Goal: Check status: Check status

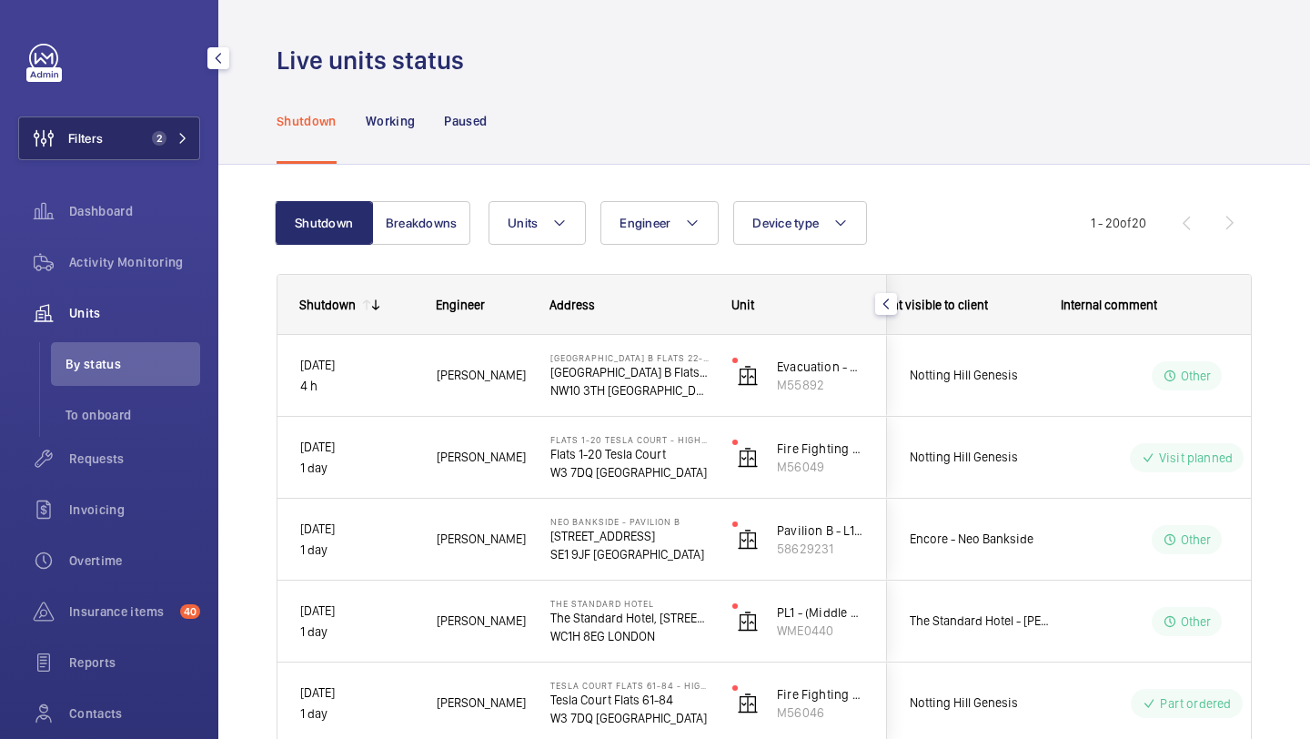
click at [163, 126] on button "Filters 2" at bounding box center [109, 138] width 182 height 44
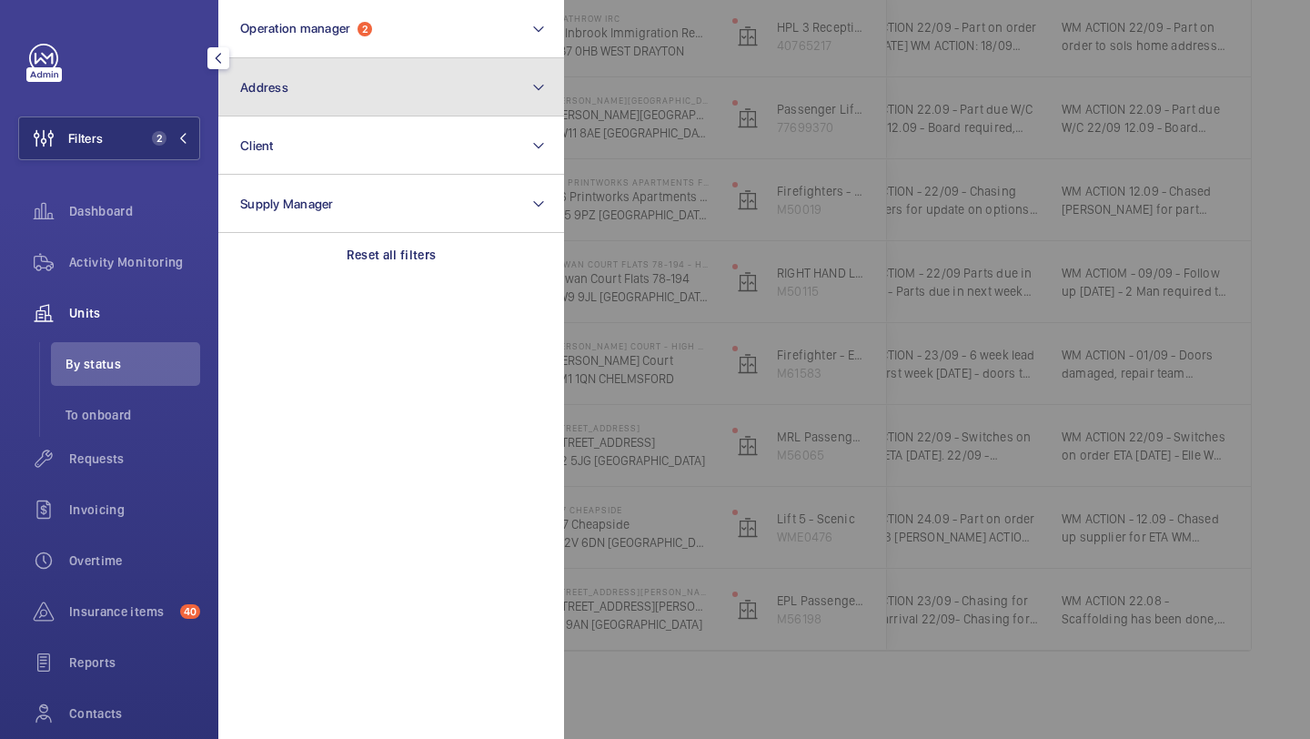
click at [237, 105] on button "Address" at bounding box center [391, 87] width 346 height 58
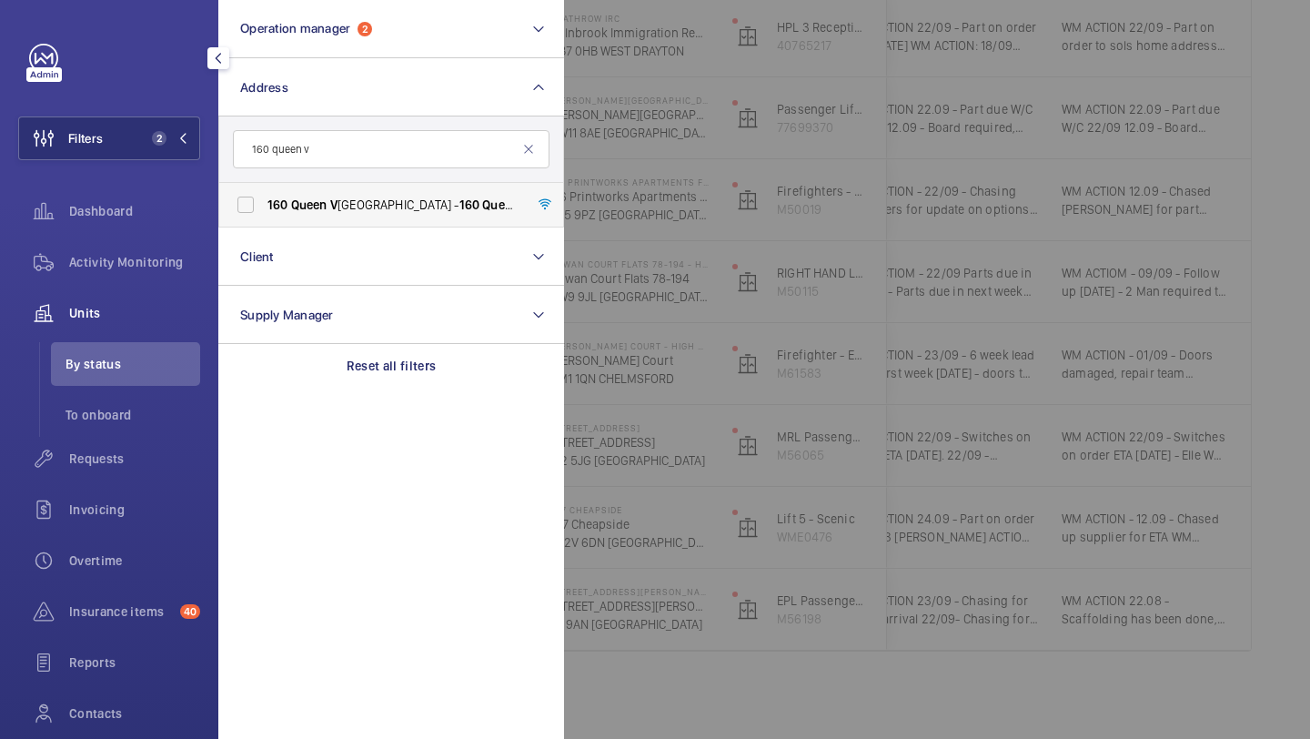
type input "160 queen v"
click at [334, 187] on label "[GEOGRAPHIC_DATA] - [STREET_ADDRESS]" at bounding box center [377, 205] width 317 height 44
click at [264, 187] on input "[GEOGRAPHIC_DATA] - [STREET_ADDRESS]" at bounding box center [245, 204] width 36 height 36
checkbox input "true"
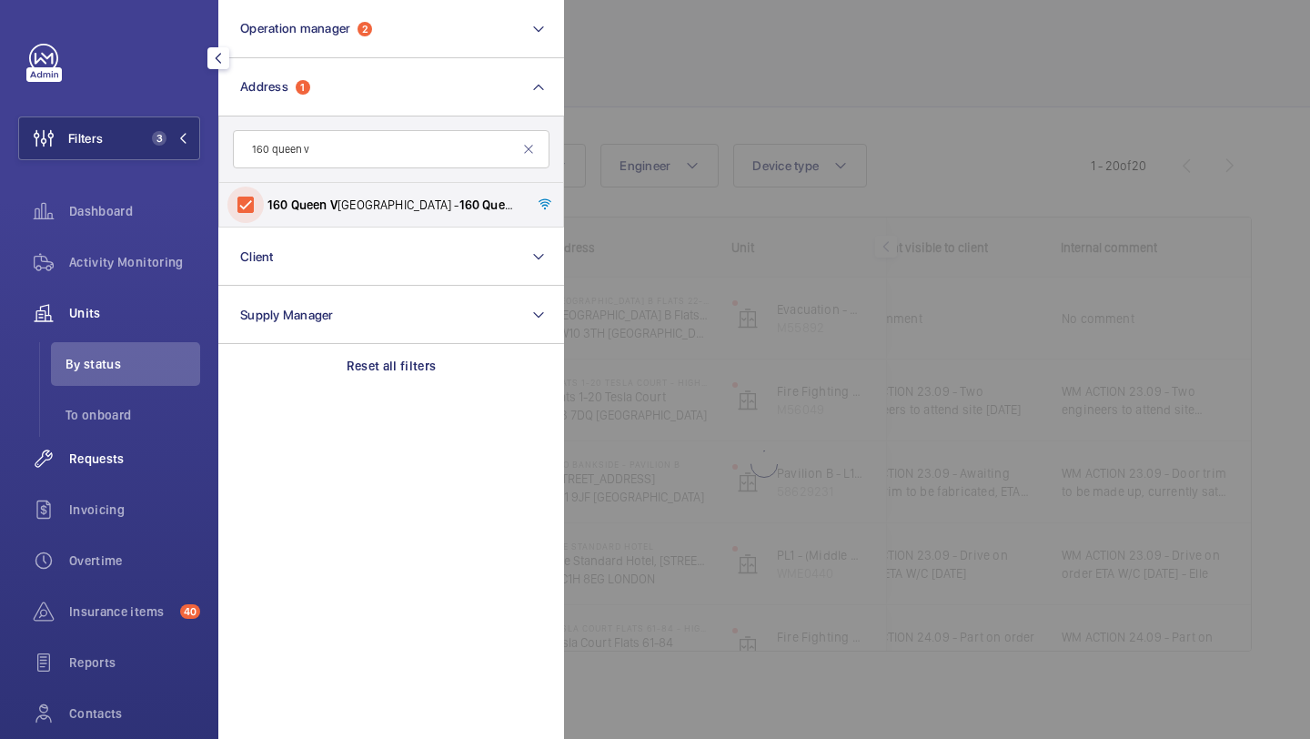
scroll to position [57, 0]
click at [106, 463] on span "Requests" at bounding box center [134, 458] width 131 height 18
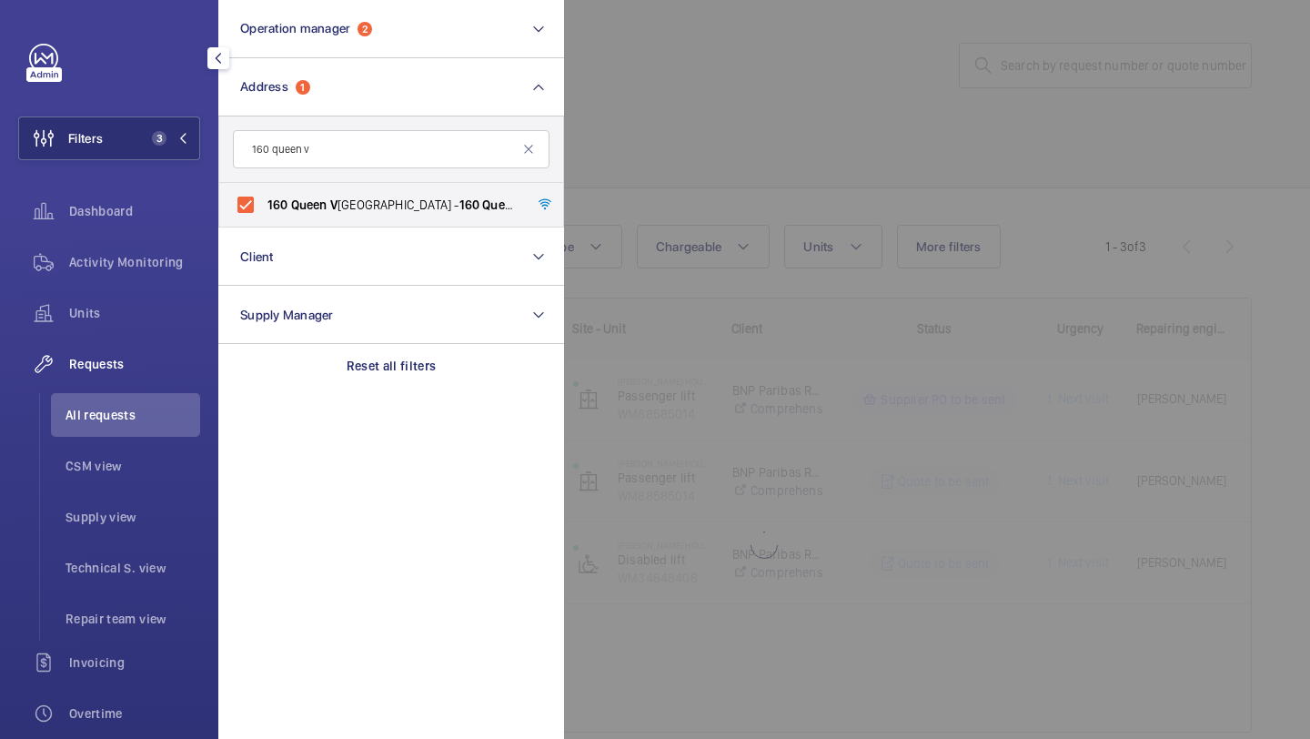
click at [702, 146] on div at bounding box center [1219, 369] width 1310 height 739
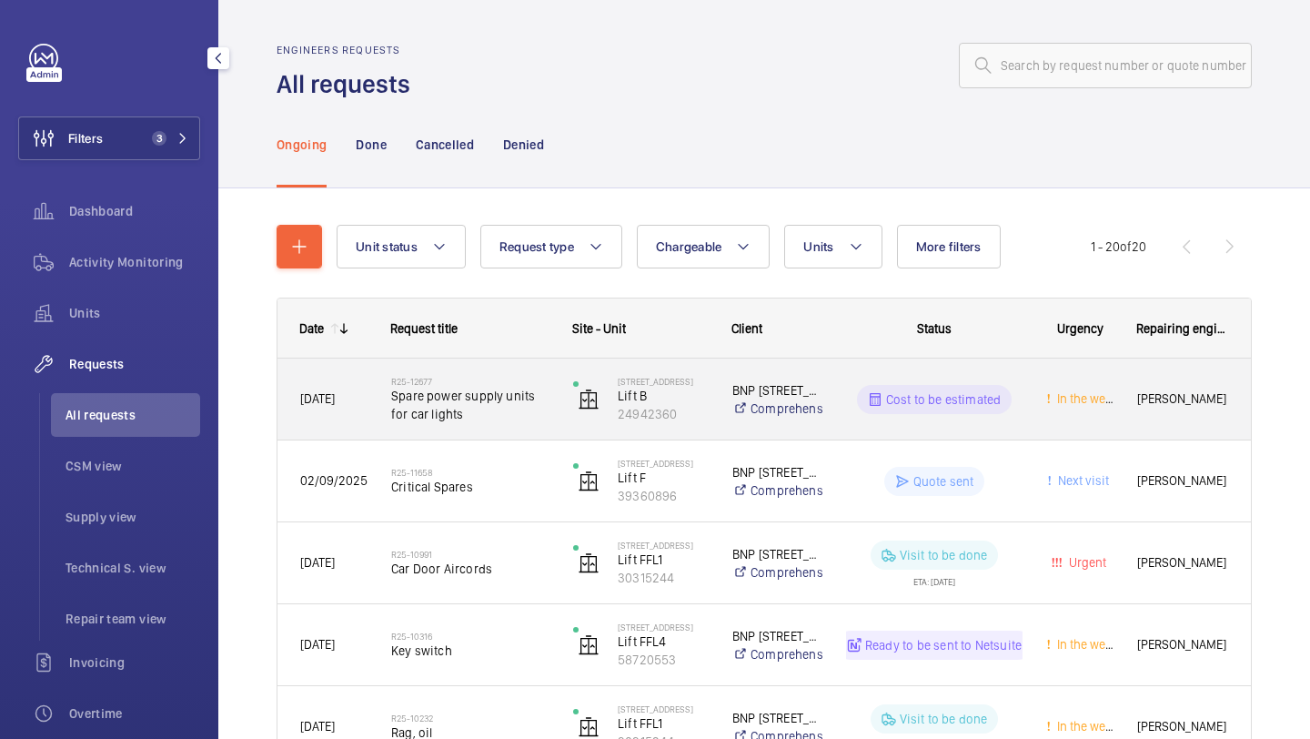
click at [479, 387] on span "Spare power supply units for car lights" at bounding box center [470, 405] width 158 height 36
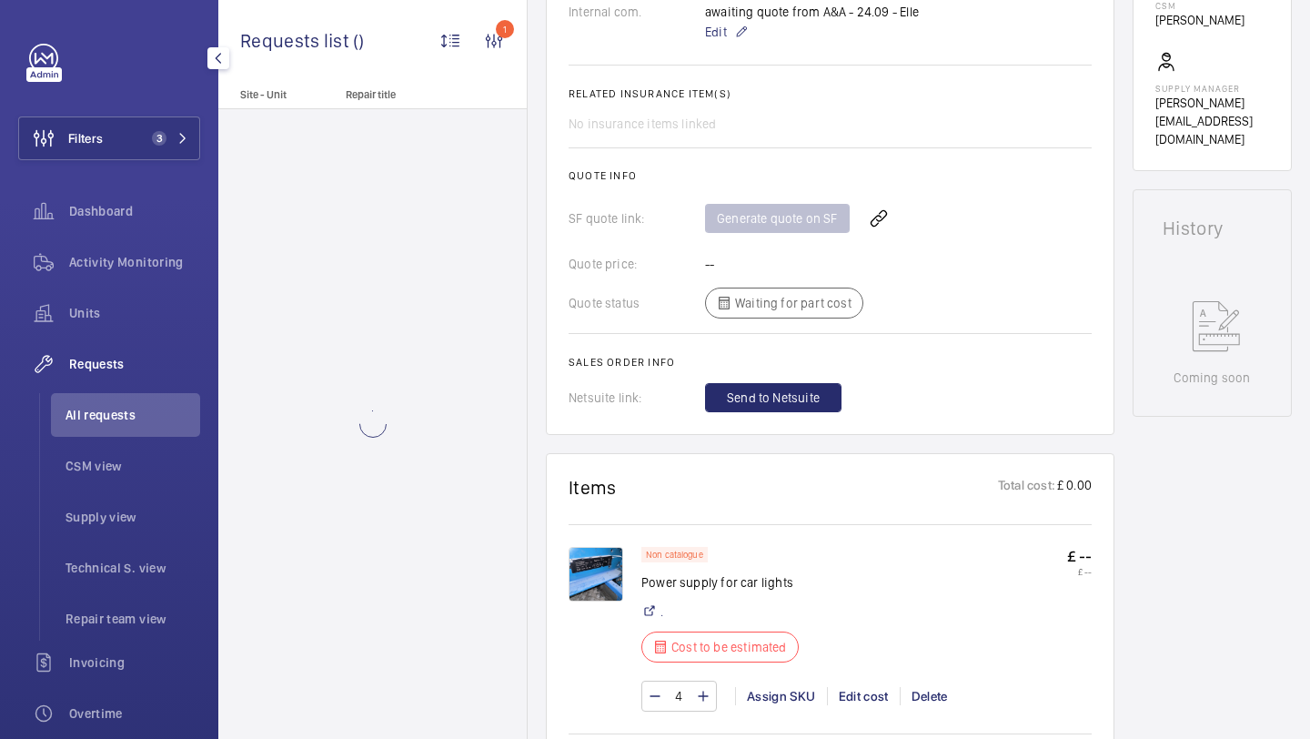
scroll to position [749, 0]
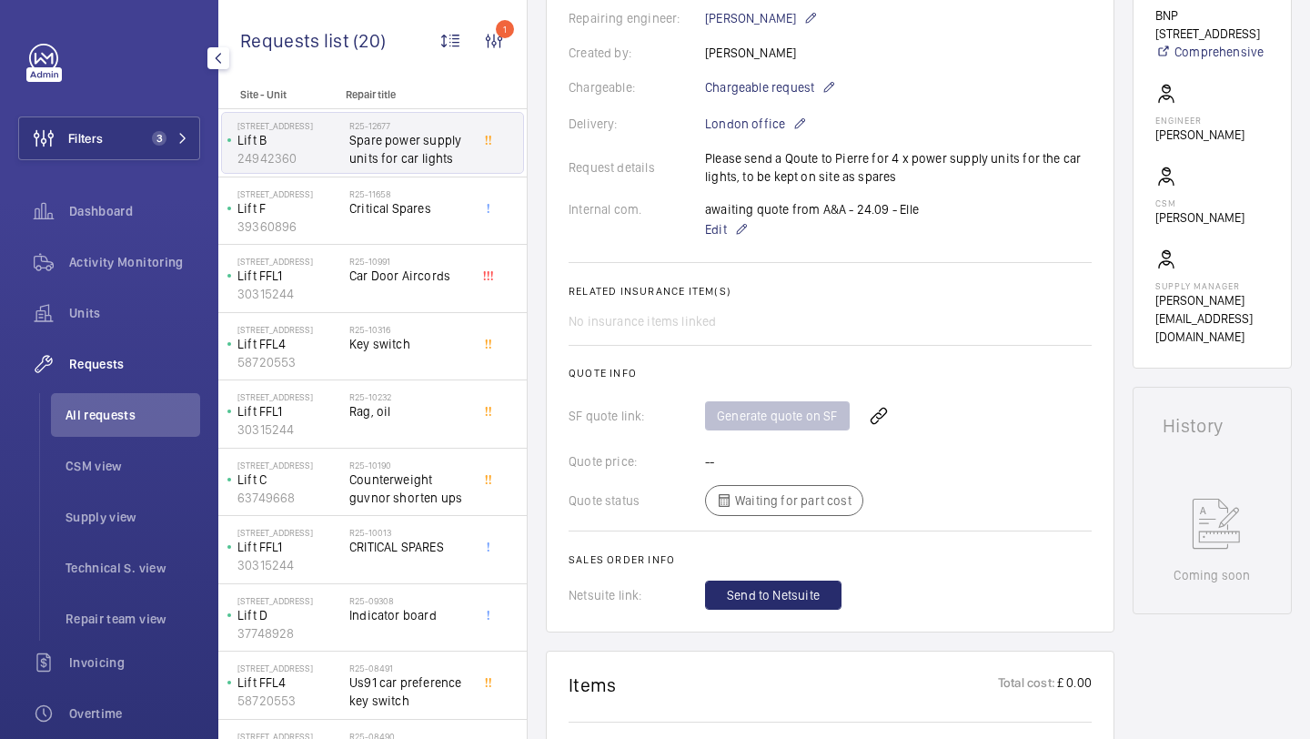
scroll to position [844, 0]
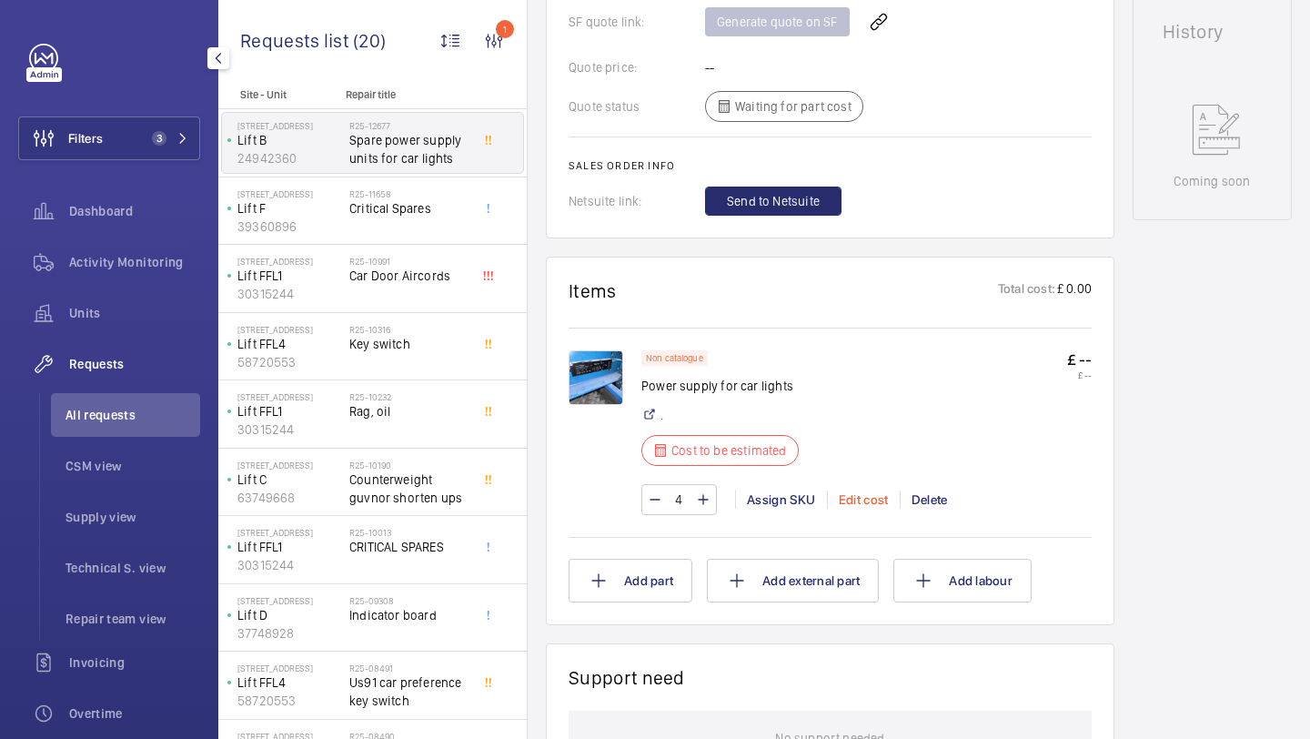
click at [883, 504] on div "Edit cost" at bounding box center [863, 499] width 73 height 18
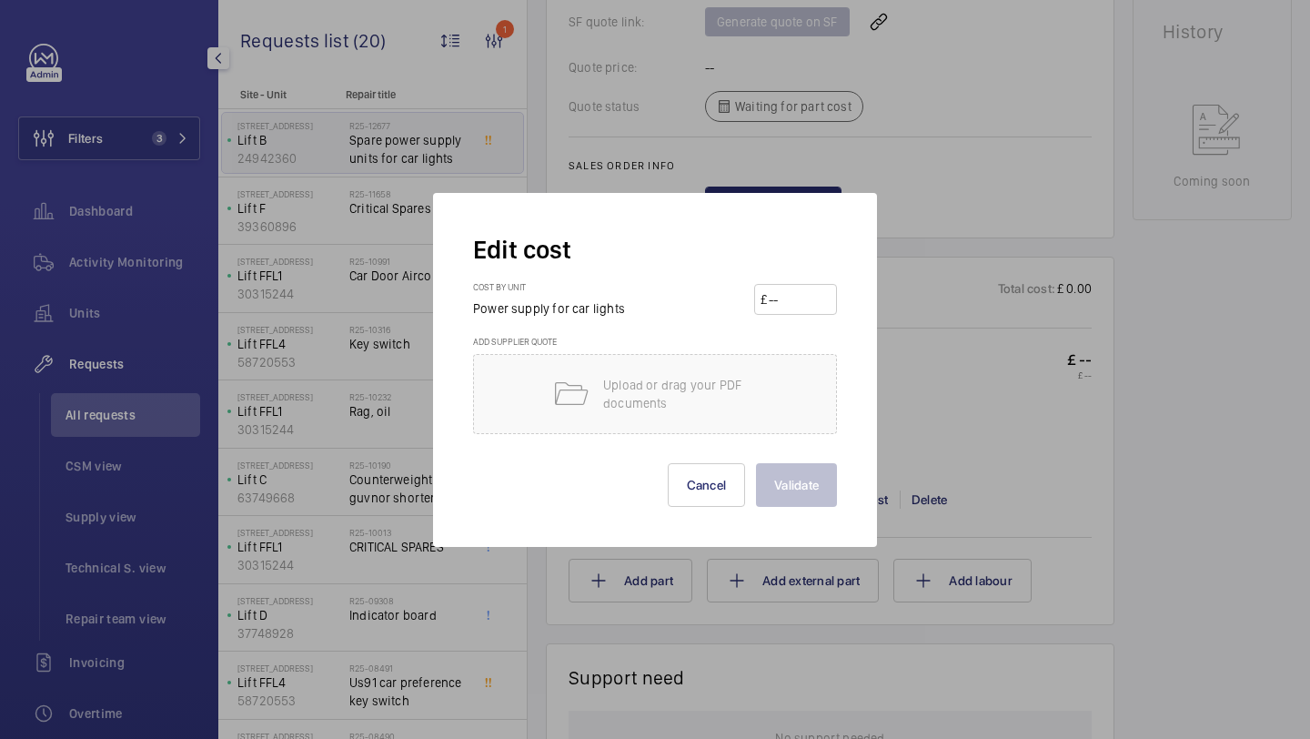
click at [812, 317] on div "Cost by unit Power supply for car lights £" at bounding box center [655, 308] width 364 height 55
click at [812, 309] on input "number" at bounding box center [799, 299] width 64 height 29
type input "50"
click at [756, 463] on button "Validate" at bounding box center [796, 485] width 81 height 44
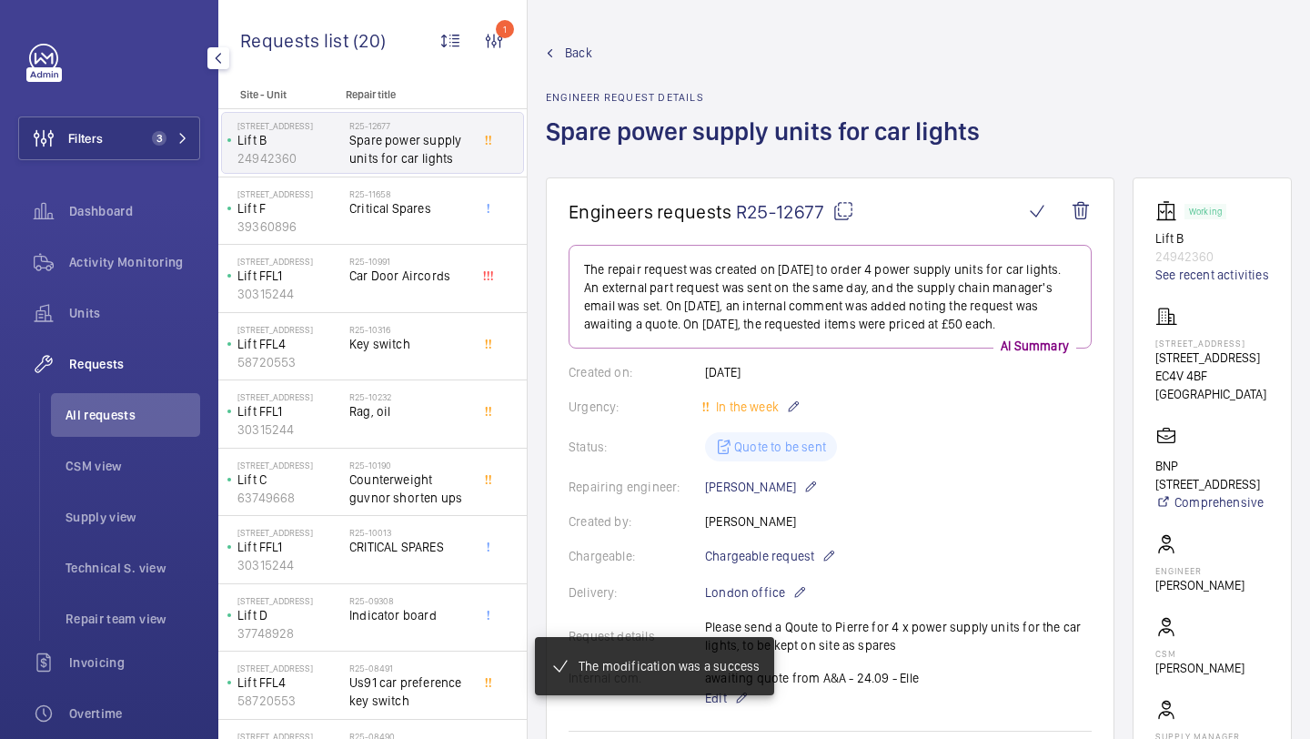
scroll to position [60, 0]
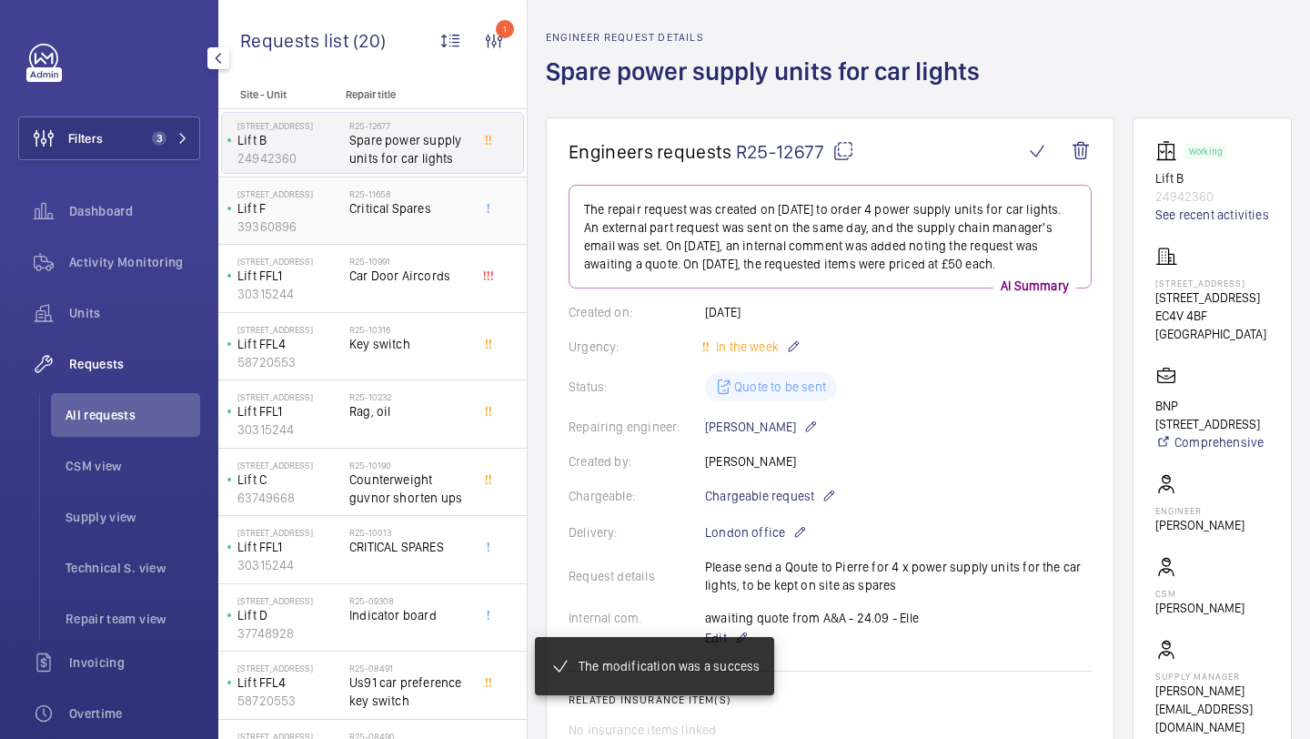
click at [441, 204] on span "Critical Spares" at bounding box center [409, 208] width 120 height 18
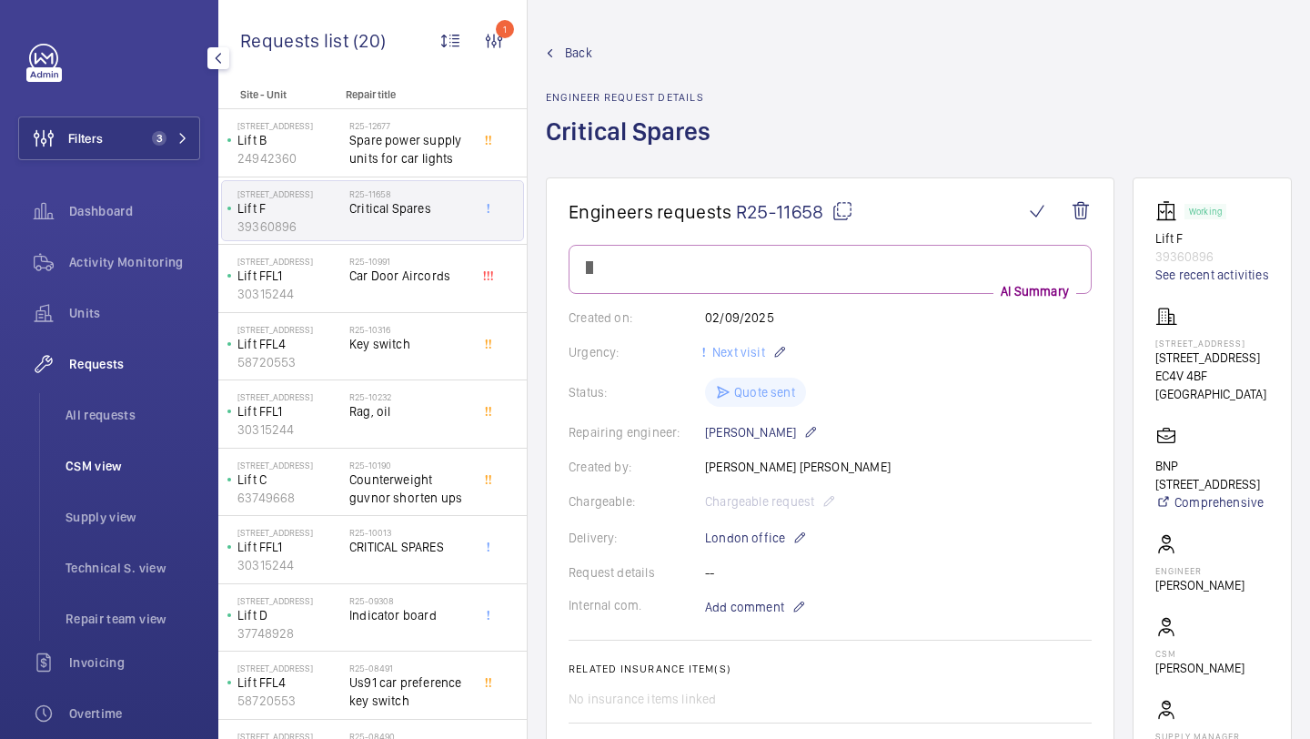
click at [172, 481] on li "CSM view" at bounding box center [125, 466] width 149 height 44
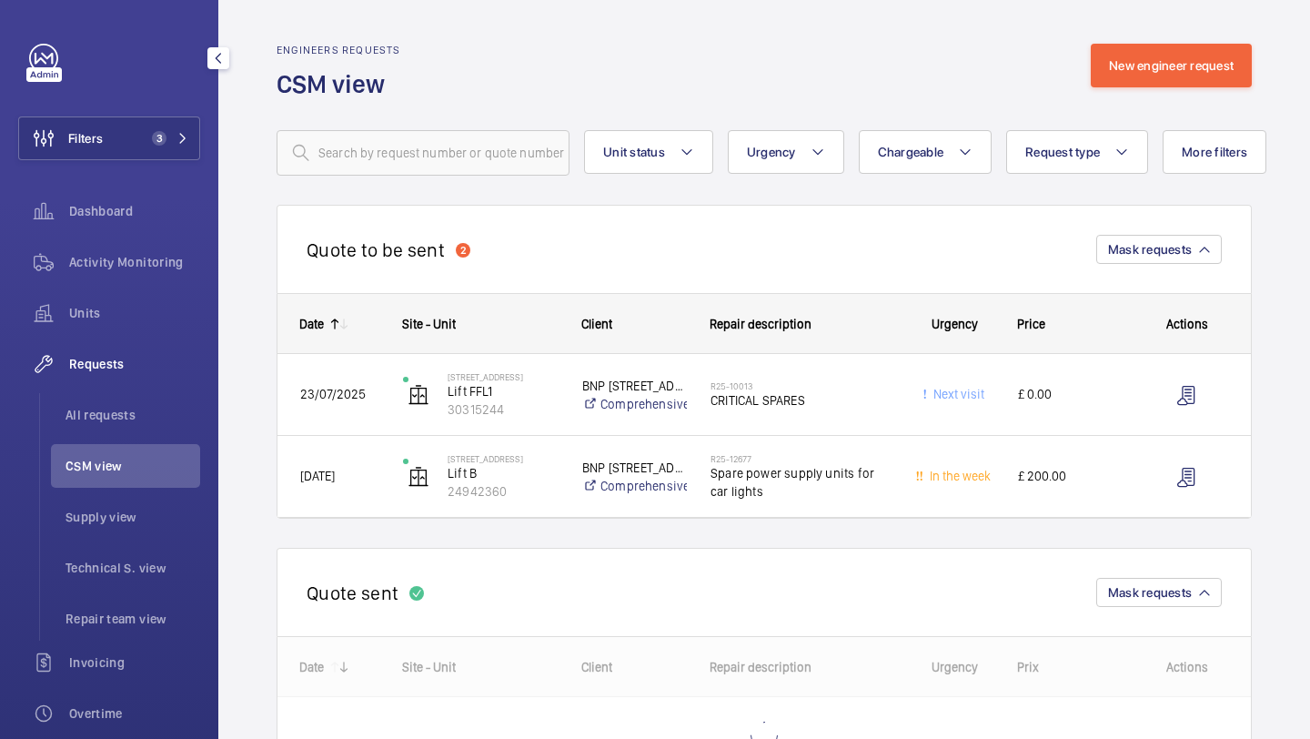
click at [107, 166] on div "Filters 3 Dashboard Activity Monitoring Units Requests All requests CSM view Su…" at bounding box center [109, 495] width 182 height 902
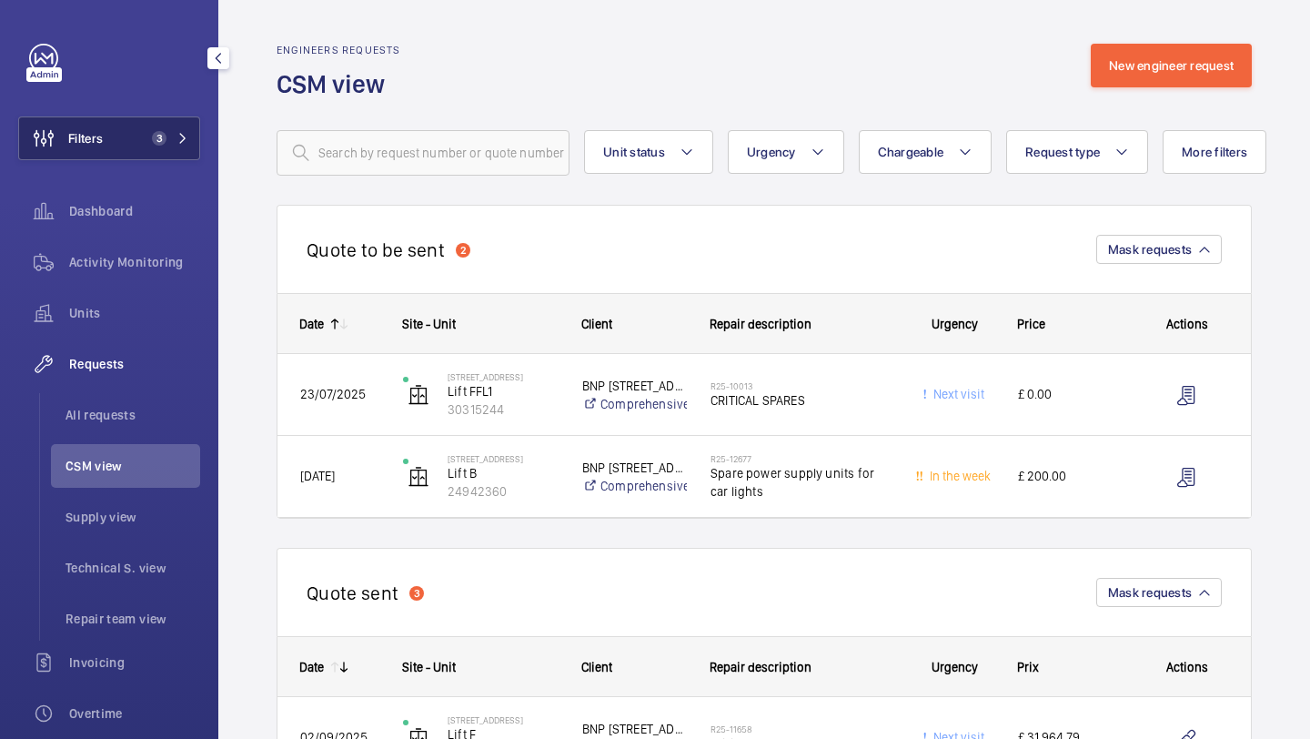
click at [152, 131] on span "3" at bounding box center [156, 138] width 22 height 15
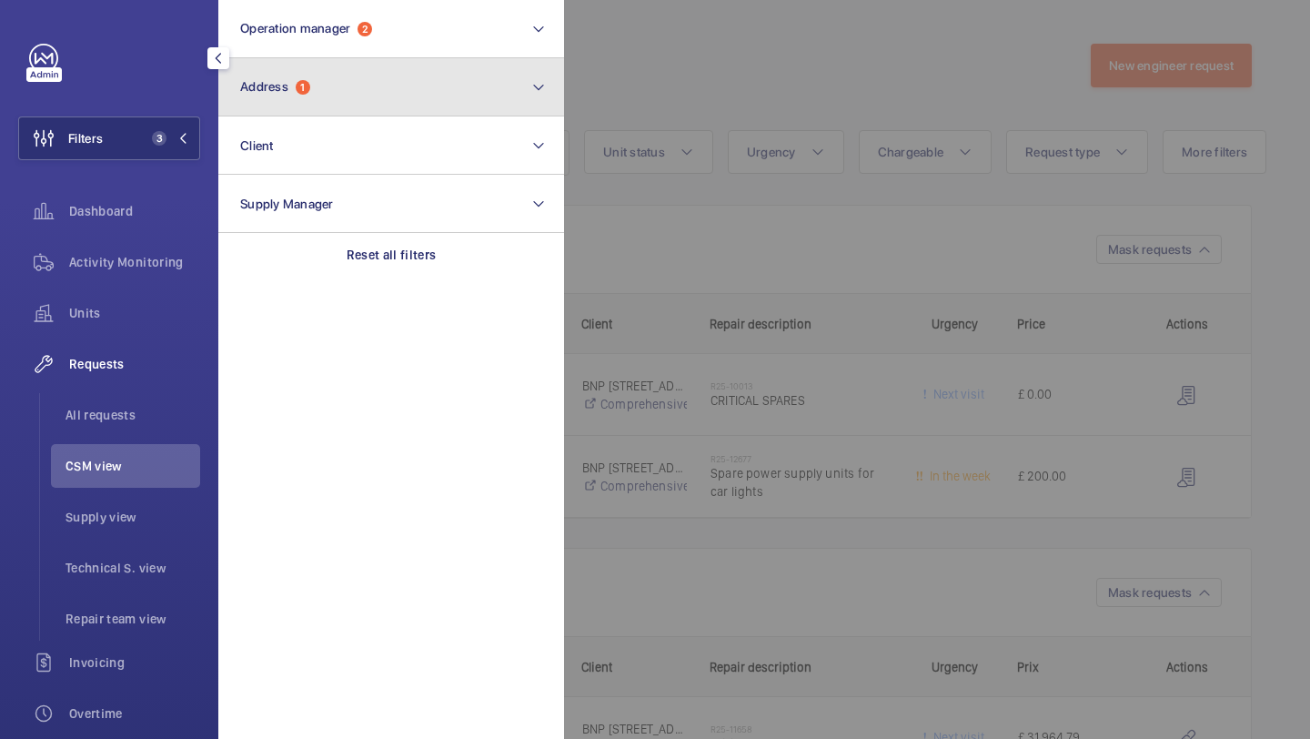
click at [282, 83] on span "Address" at bounding box center [264, 86] width 48 height 15
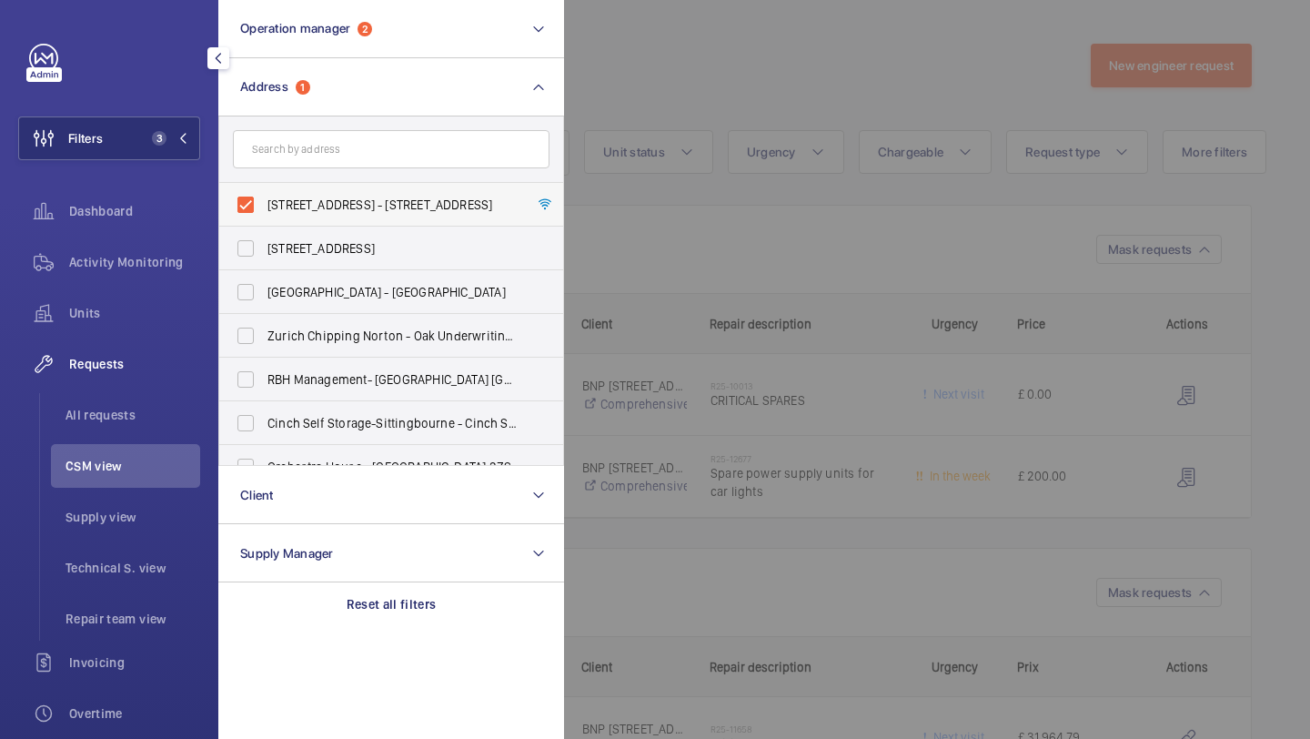
click at [285, 197] on span "[STREET_ADDRESS] - [STREET_ADDRESS]" at bounding box center [392, 205] width 250 height 18
click at [264, 197] on input "[STREET_ADDRESS] - [STREET_ADDRESS]" at bounding box center [245, 204] width 36 height 36
checkbox input "false"
click at [652, 139] on div at bounding box center [1219, 369] width 1310 height 739
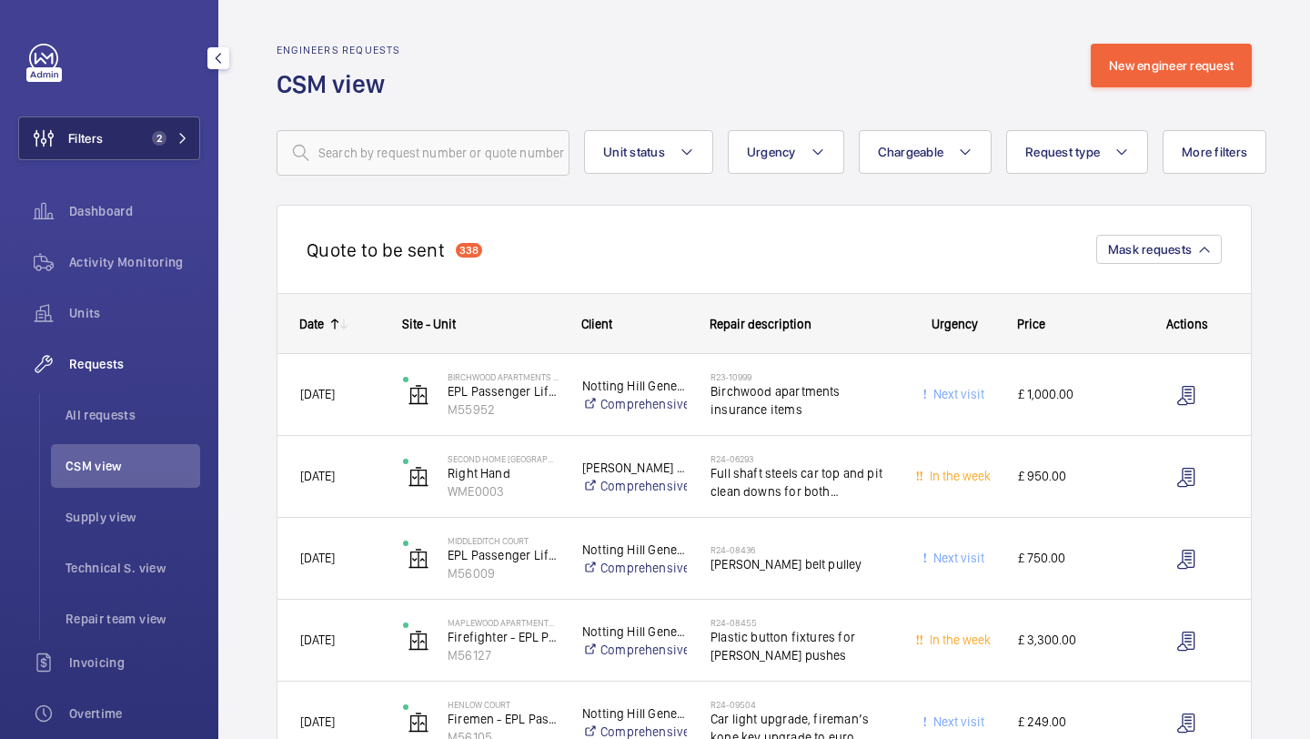
click at [169, 136] on span "2" at bounding box center [167, 138] width 44 height 15
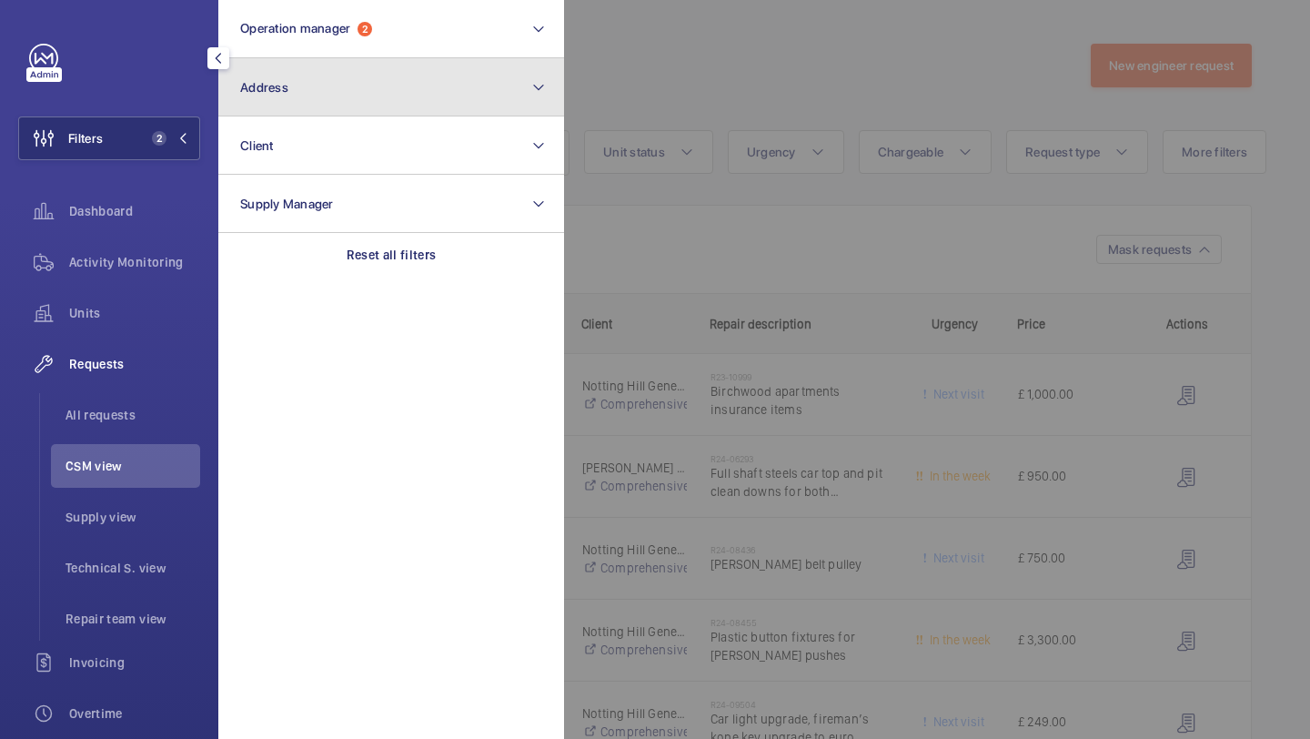
click at [315, 65] on button "Address" at bounding box center [391, 87] width 346 height 58
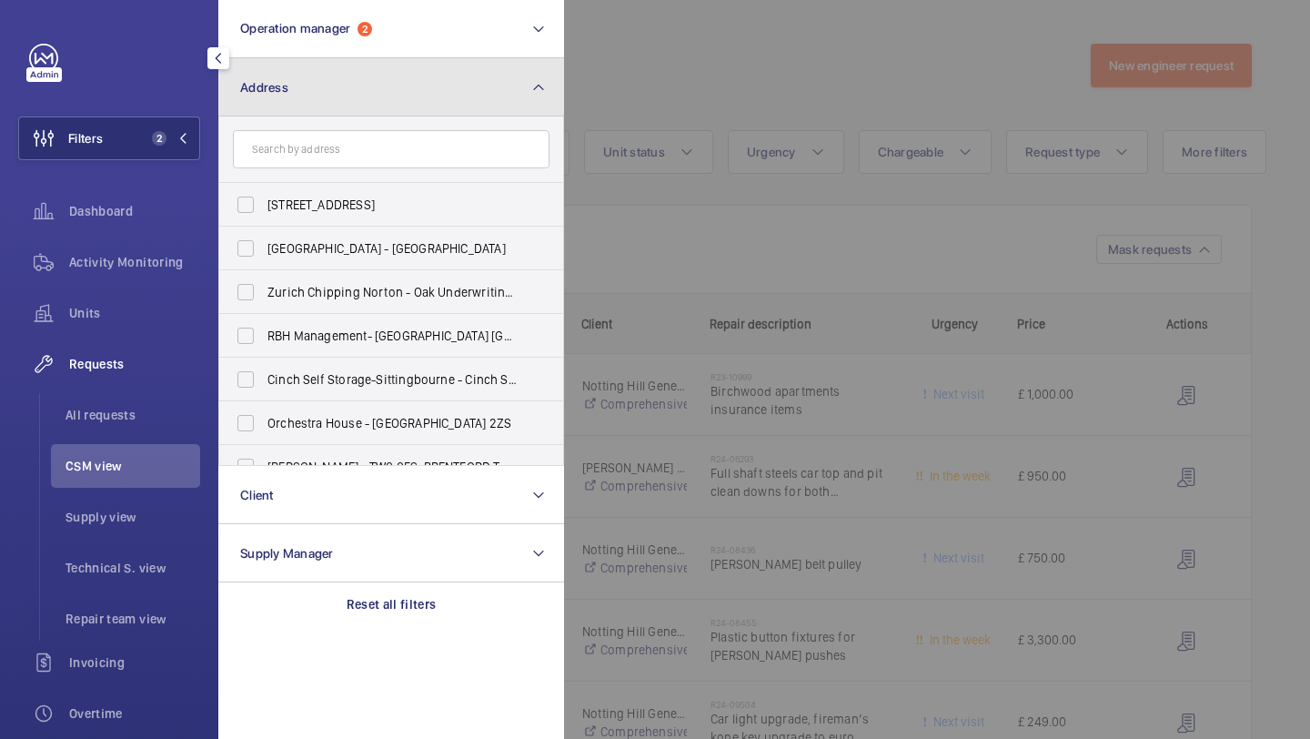
click at [315, 64] on button "Address" at bounding box center [391, 87] width 346 height 58
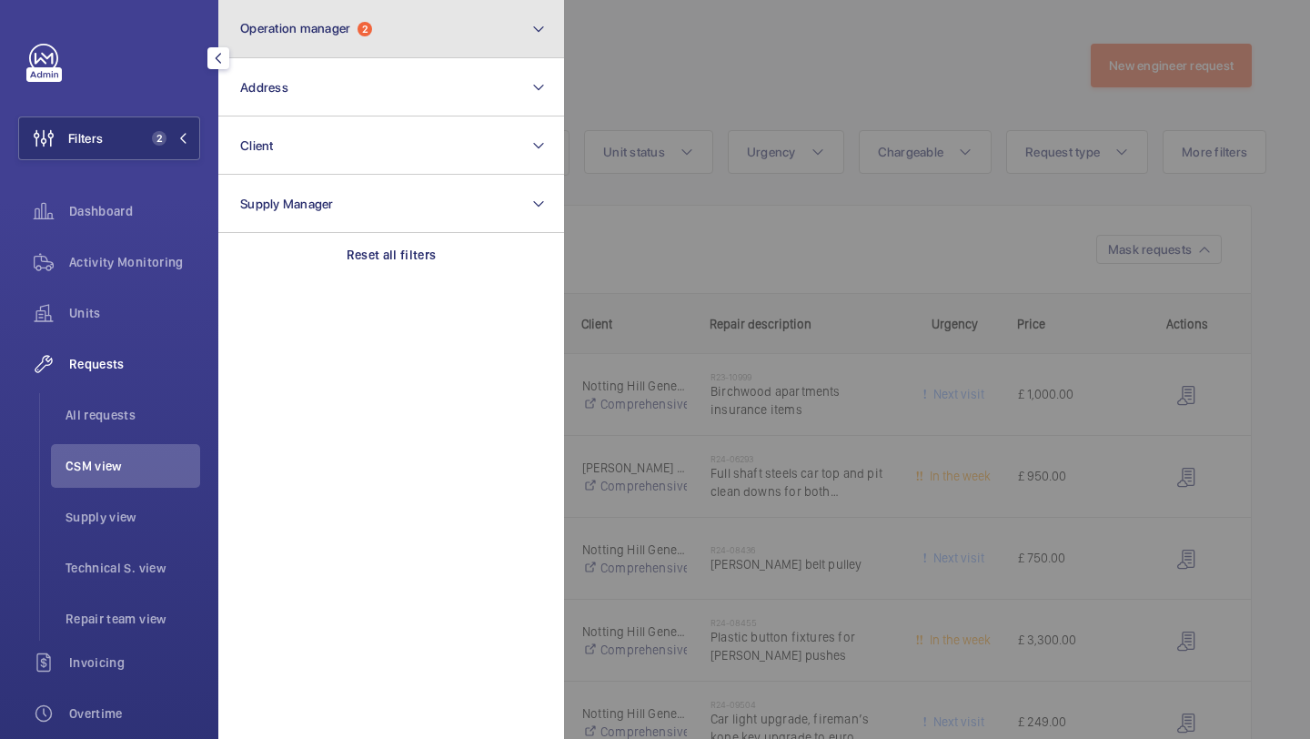
click at [315, 48] on button "Operation manager 2" at bounding box center [391, 29] width 346 height 58
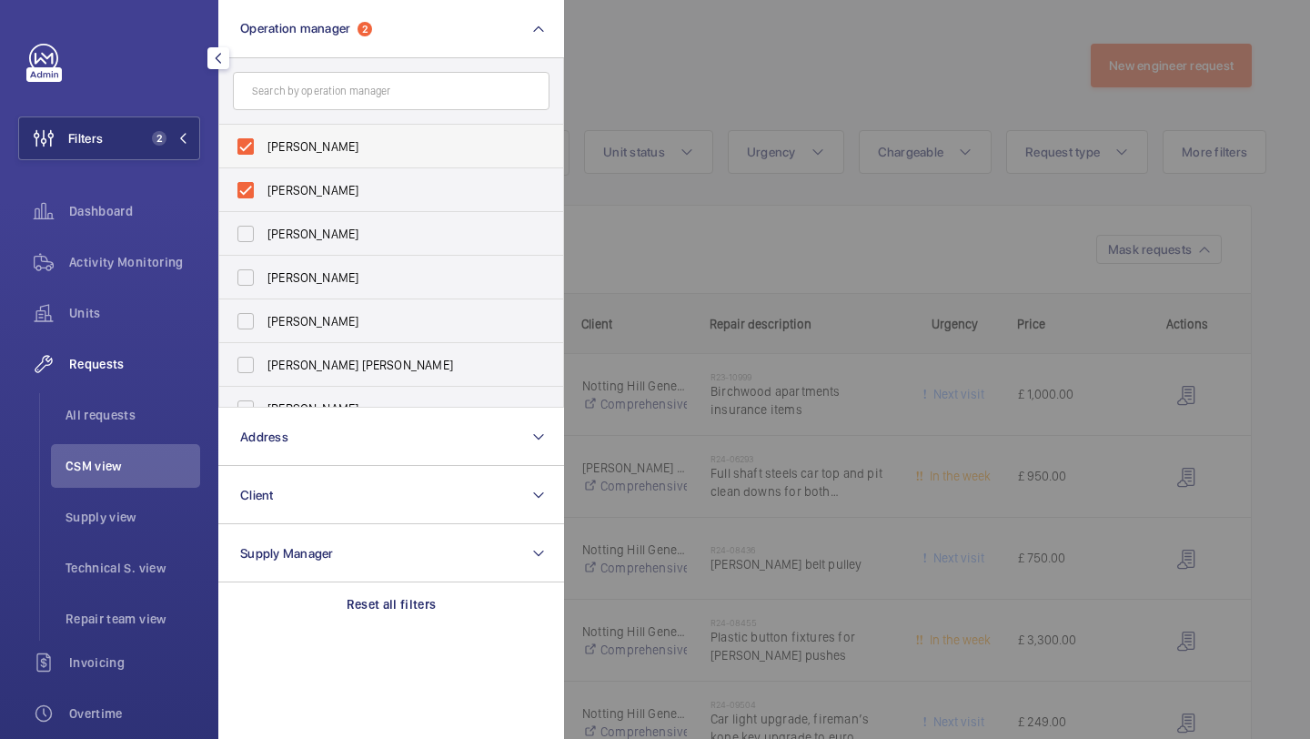
click at [308, 140] on span "[PERSON_NAME]" at bounding box center [392, 146] width 250 height 18
click at [264, 140] on input "[PERSON_NAME]" at bounding box center [245, 146] width 36 height 36
checkbox input "false"
click at [308, 140] on span "[PERSON_NAME]" at bounding box center [392, 146] width 250 height 18
click at [264, 140] on input "[PERSON_NAME]" at bounding box center [245, 146] width 36 height 36
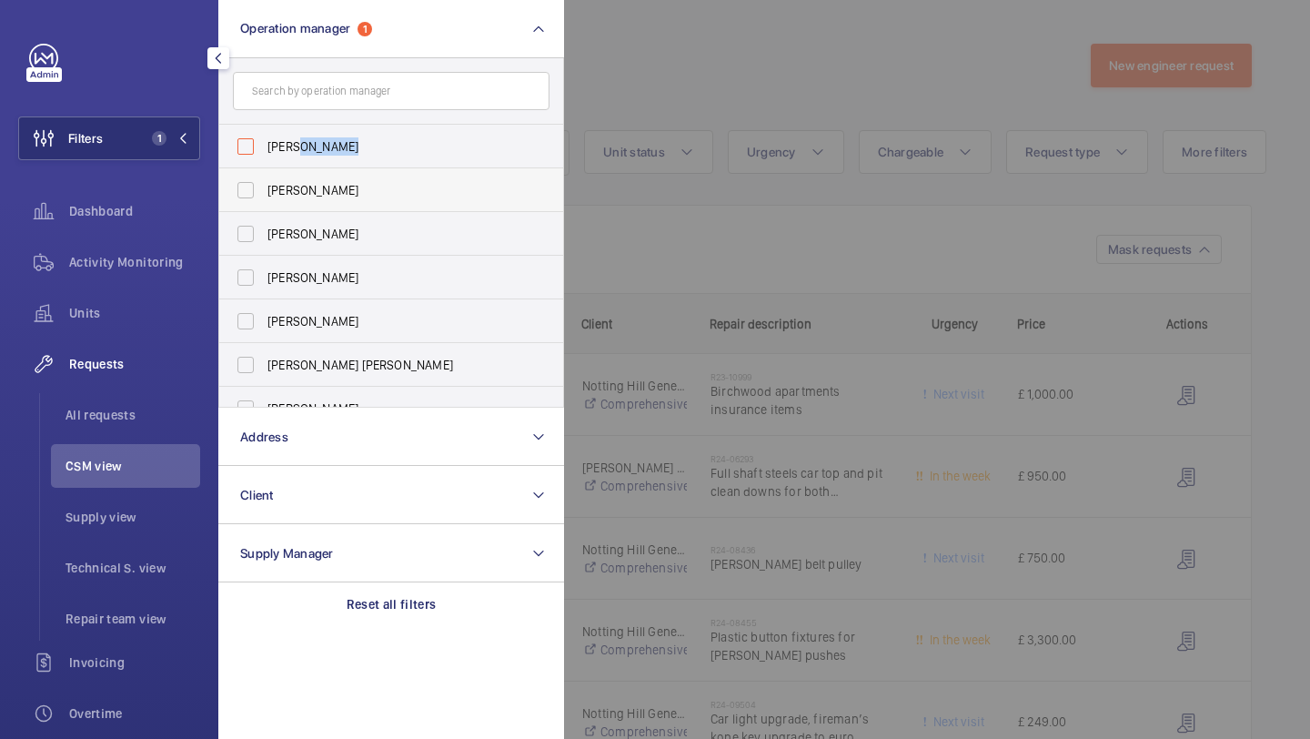
checkbox input "false"
click at [659, 77] on div at bounding box center [1219, 369] width 1310 height 739
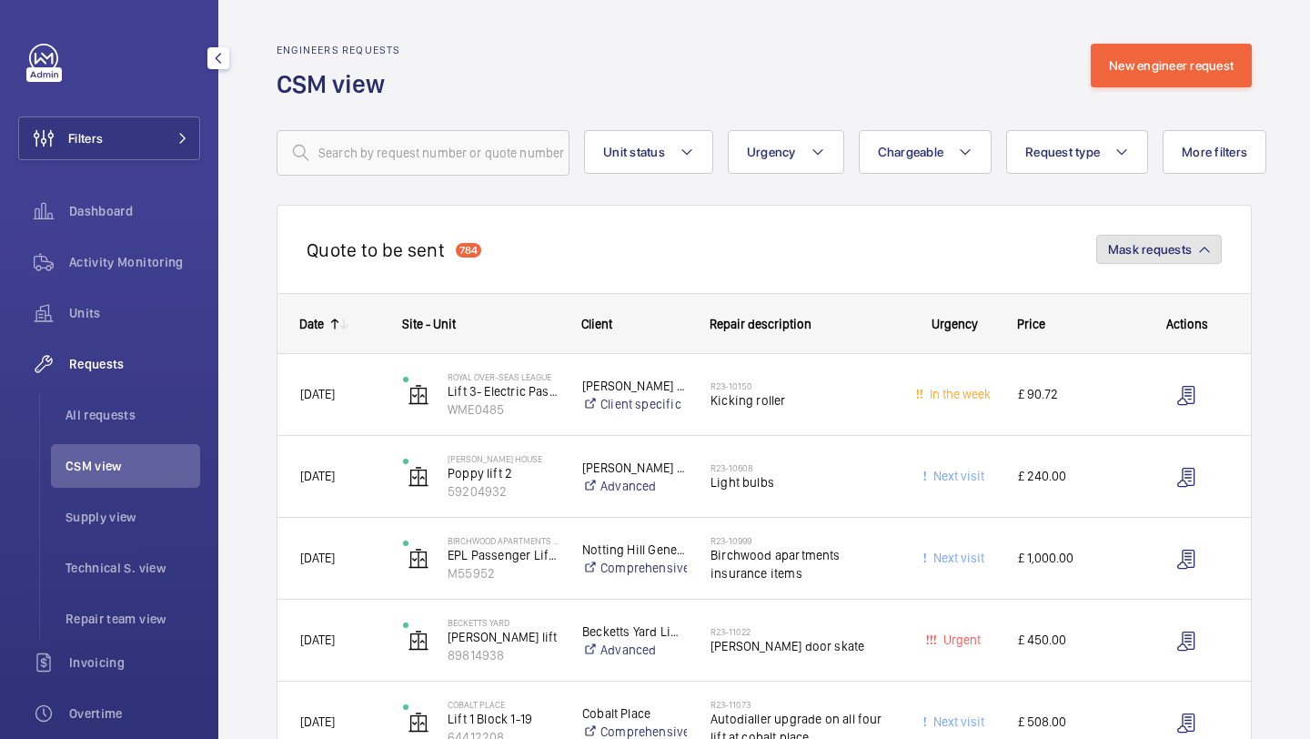
click at [1172, 254] on span "Mask requests" at bounding box center [1150, 249] width 84 height 15
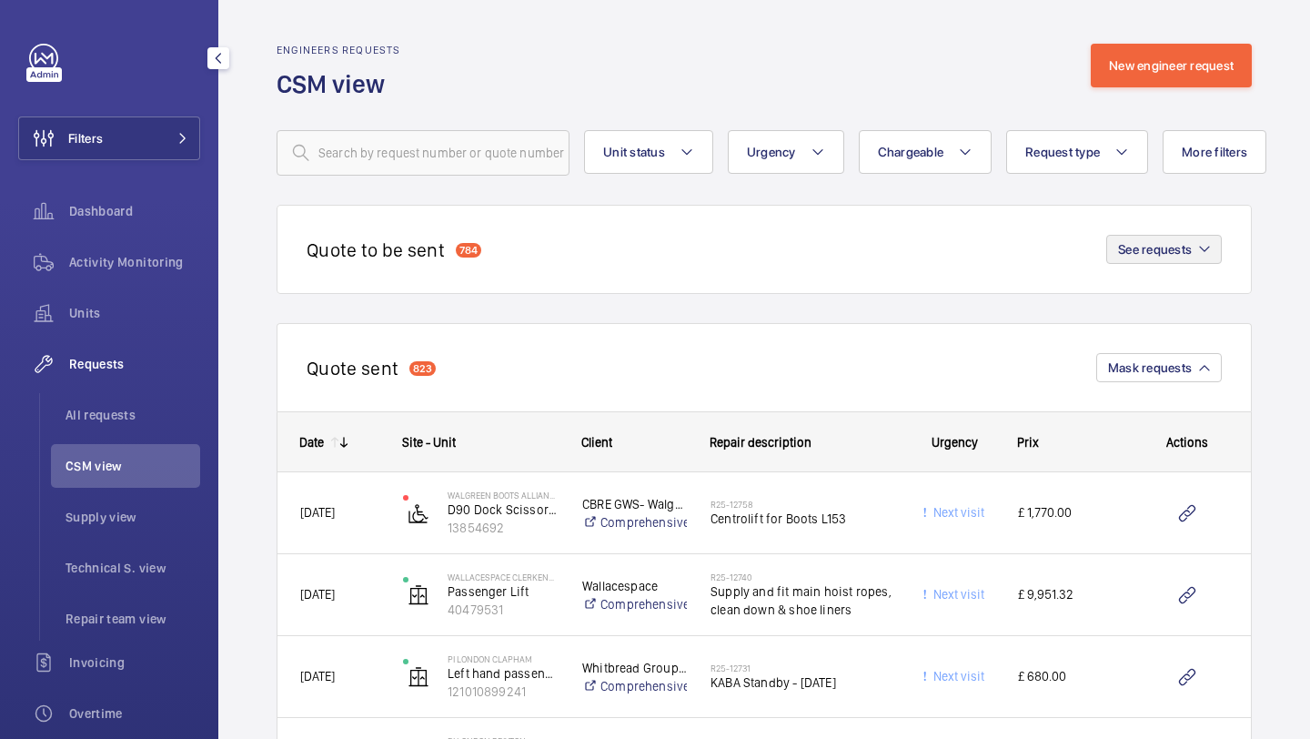
click at [156, 165] on div "Filters Dashboard Activity Monitoring Units Requests All requests CSM view Supp…" at bounding box center [109, 495] width 182 height 902
click at [158, 147] on button "Filters" at bounding box center [109, 138] width 182 height 44
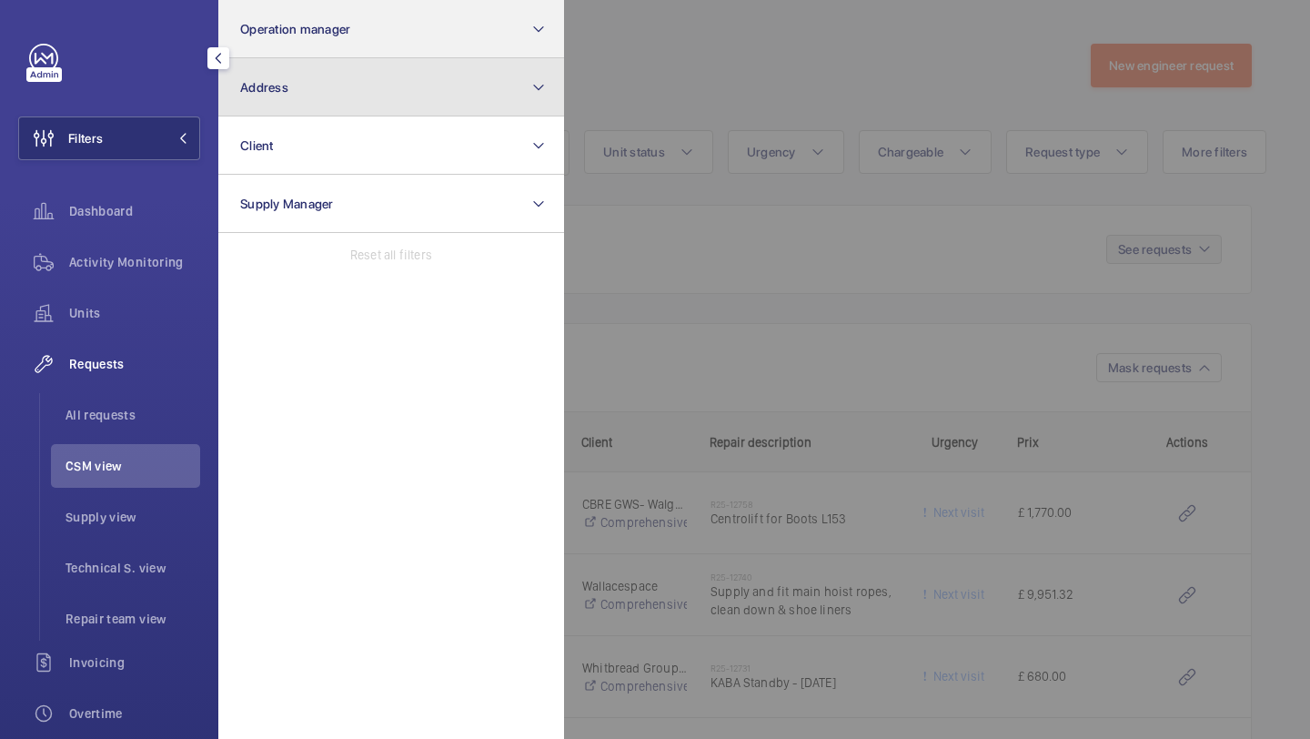
click at [271, 58] on button "Address" at bounding box center [391, 87] width 346 height 58
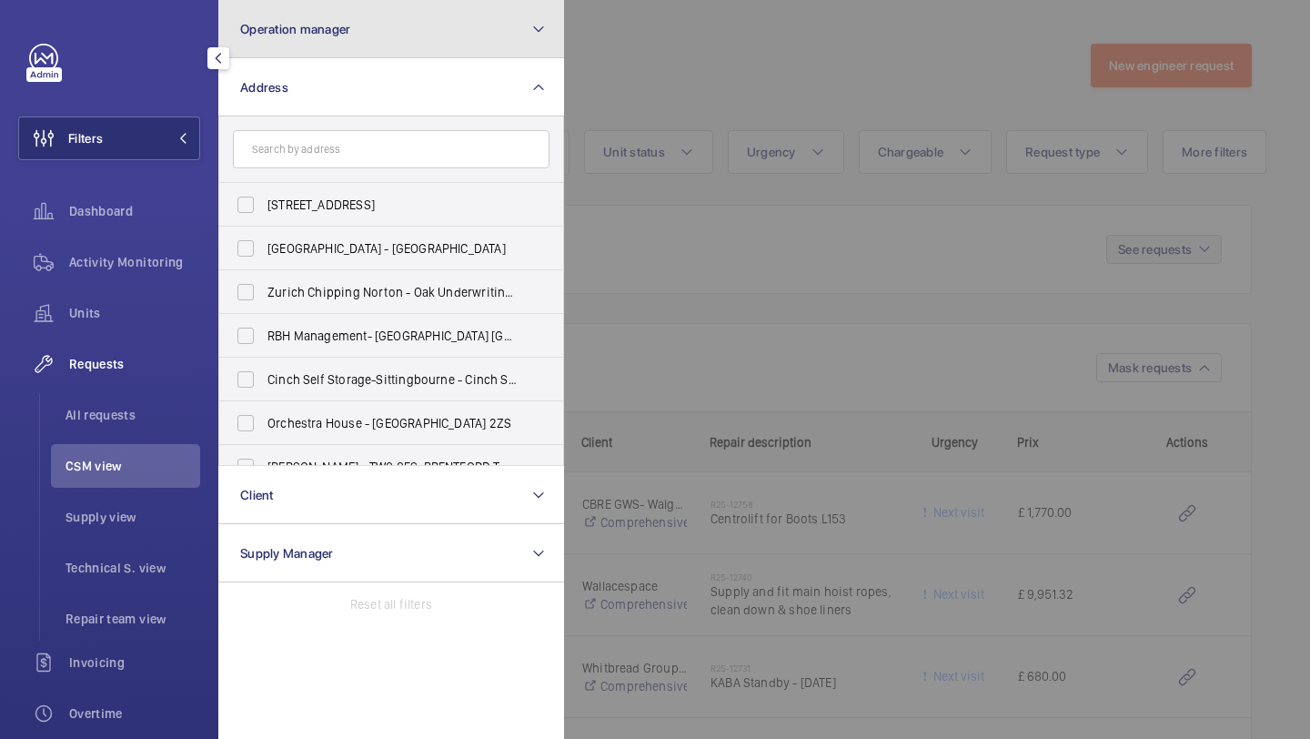
click at [272, 42] on button "Operation manager" at bounding box center [391, 29] width 346 height 58
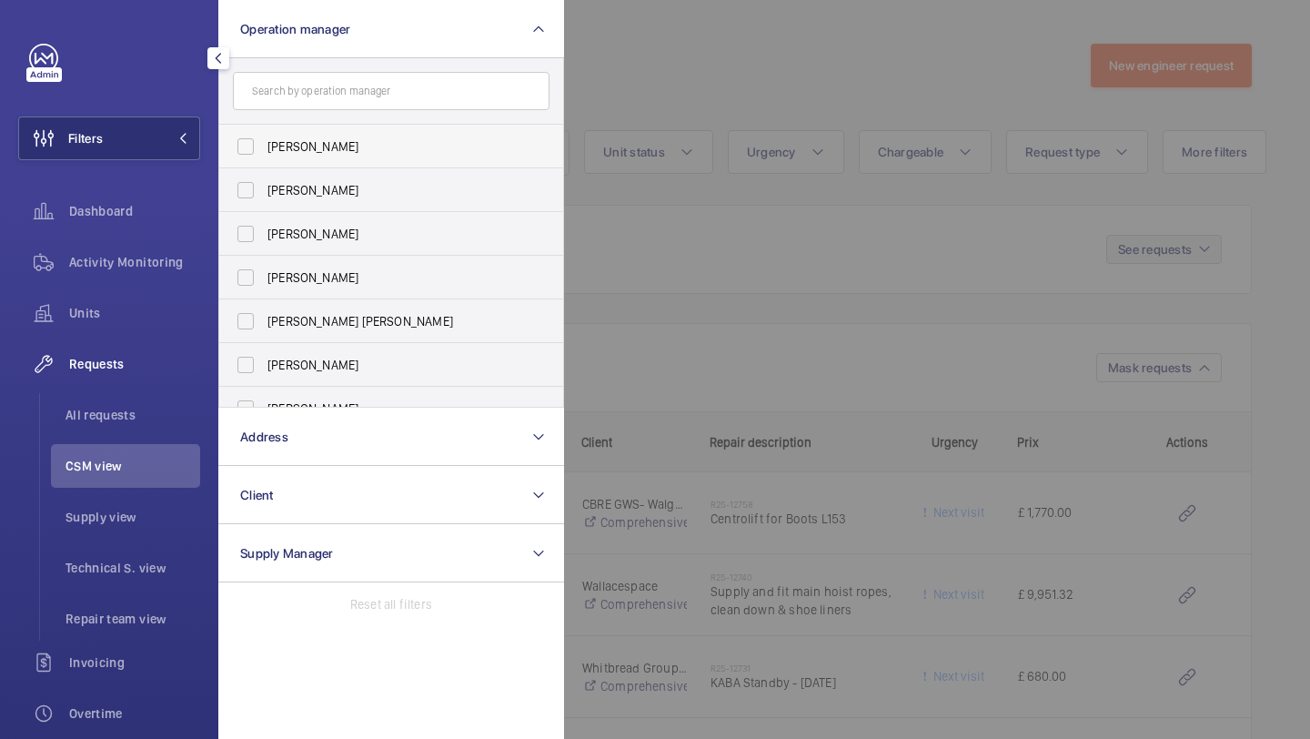
click at [275, 142] on span "[PERSON_NAME]" at bounding box center [392, 146] width 250 height 18
click at [264, 142] on input "[PERSON_NAME]" at bounding box center [245, 146] width 36 height 36
checkbox input "true"
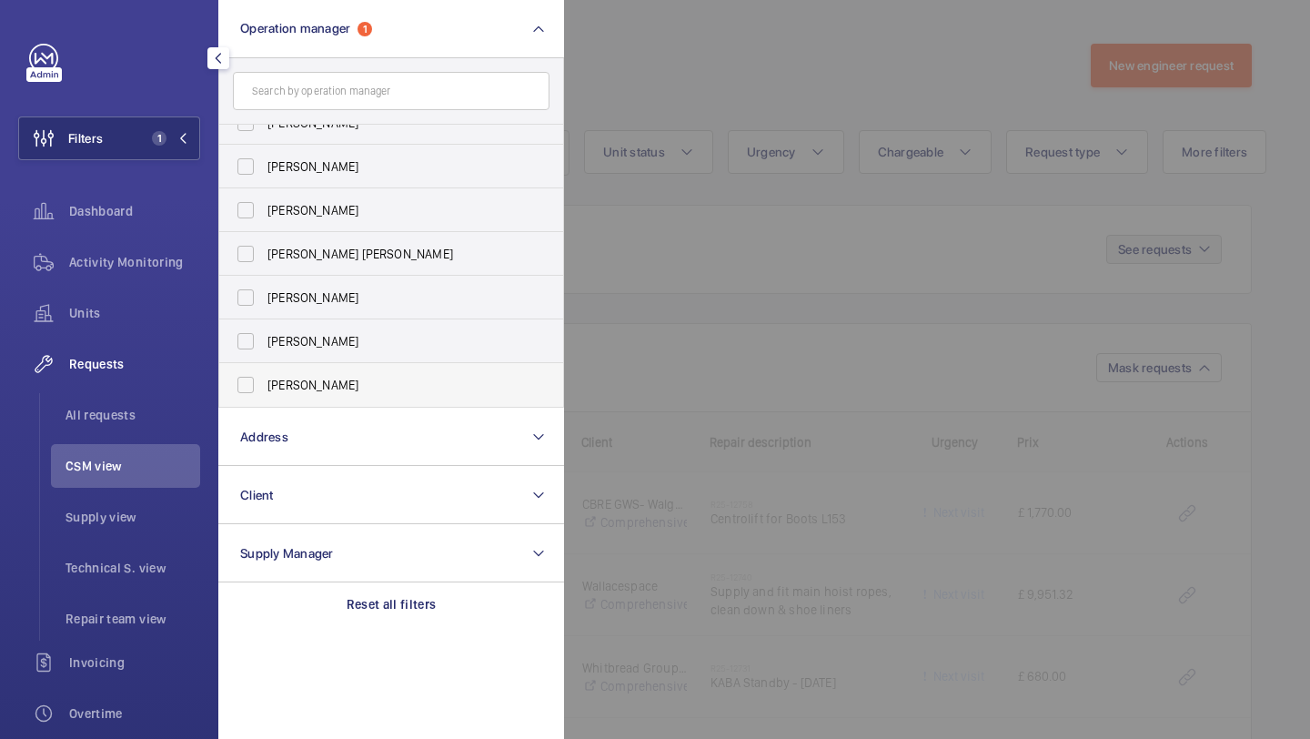
click at [282, 371] on label "[PERSON_NAME]" at bounding box center [377, 385] width 317 height 44
click at [264, 371] on input "[PERSON_NAME]" at bounding box center [245, 385] width 36 height 36
checkbox input "true"
click at [602, 287] on div at bounding box center [1219, 369] width 1310 height 739
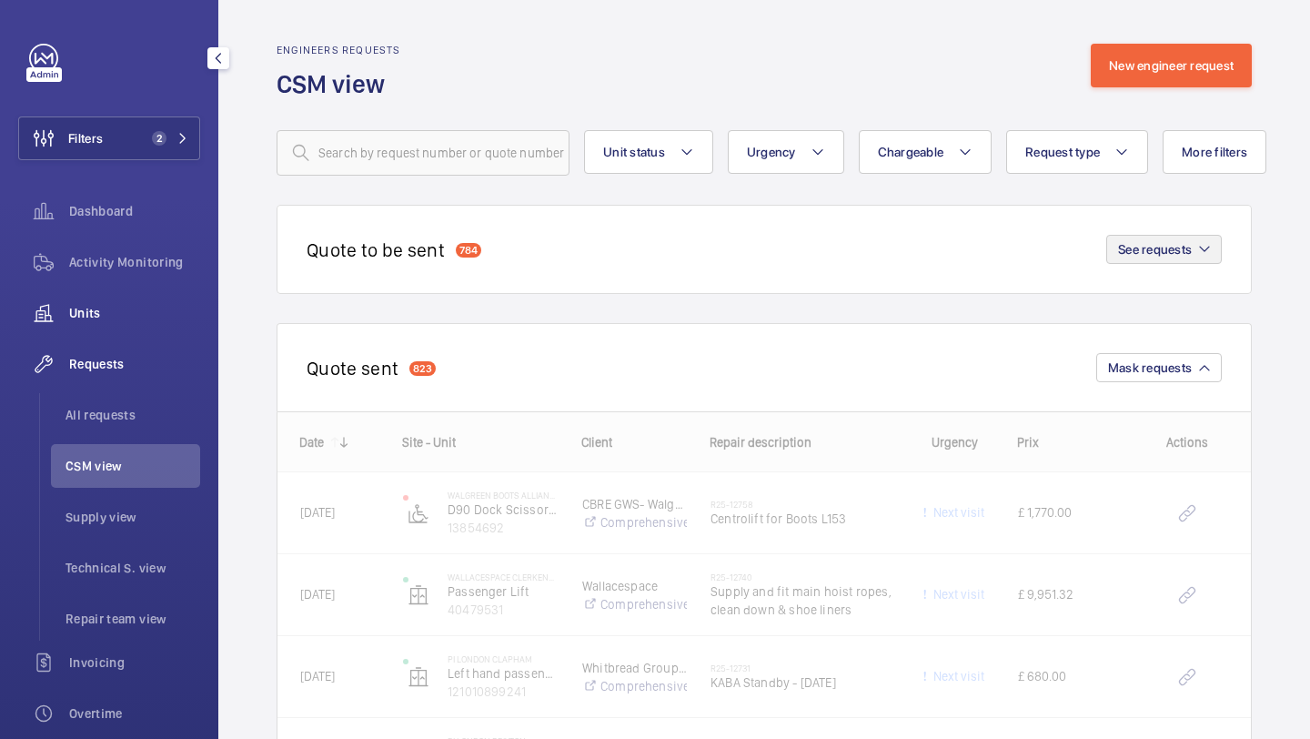
click at [105, 298] on div "Units" at bounding box center [109, 313] width 182 height 44
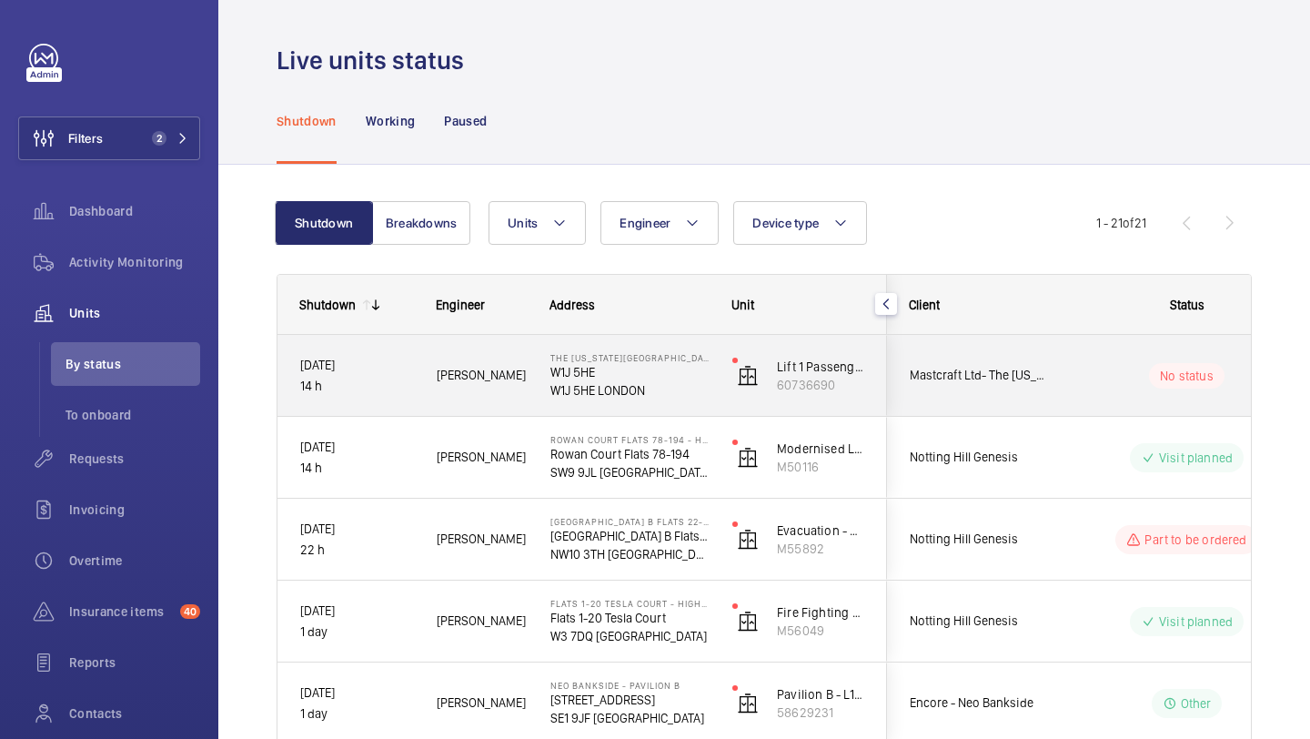
click at [997, 395] on div "Mastcraft Ltd- The [US_STATE][GEOGRAPHIC_DATA]" at bounding box center [969, 375] width 162 height 57
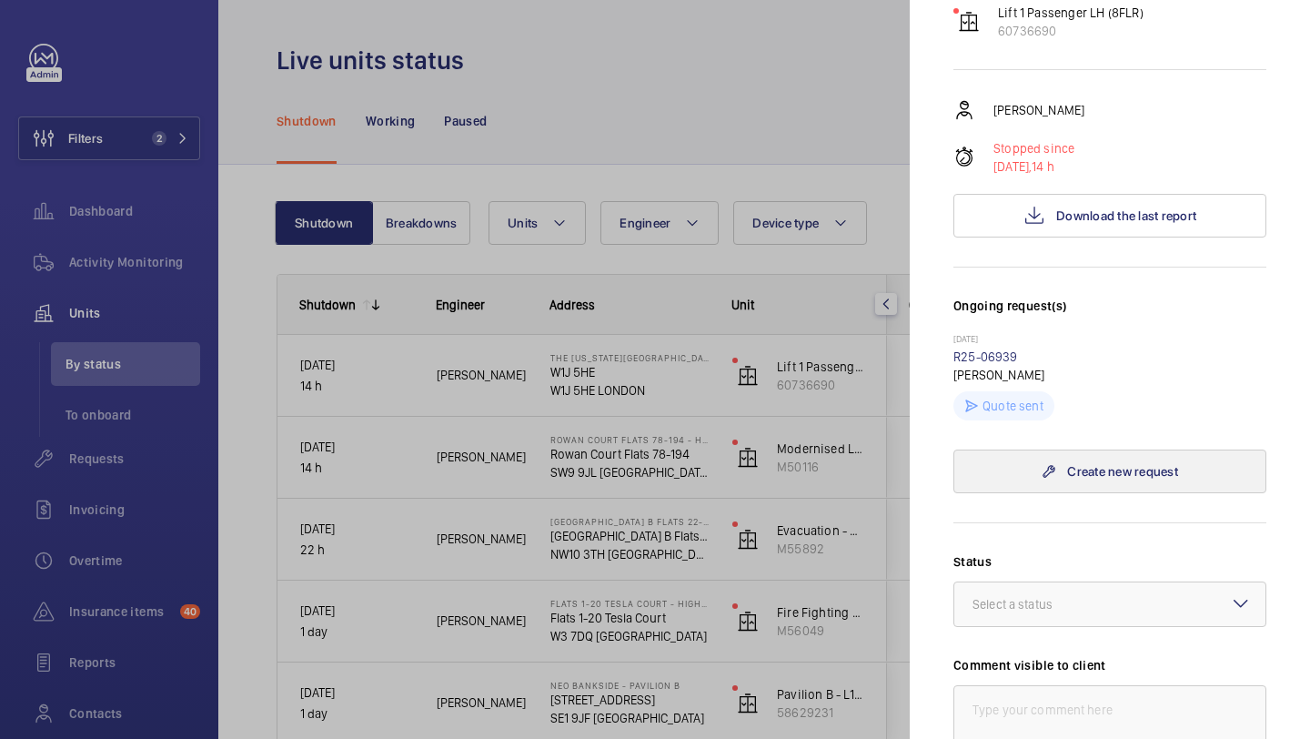
scroll to position [241, 0]
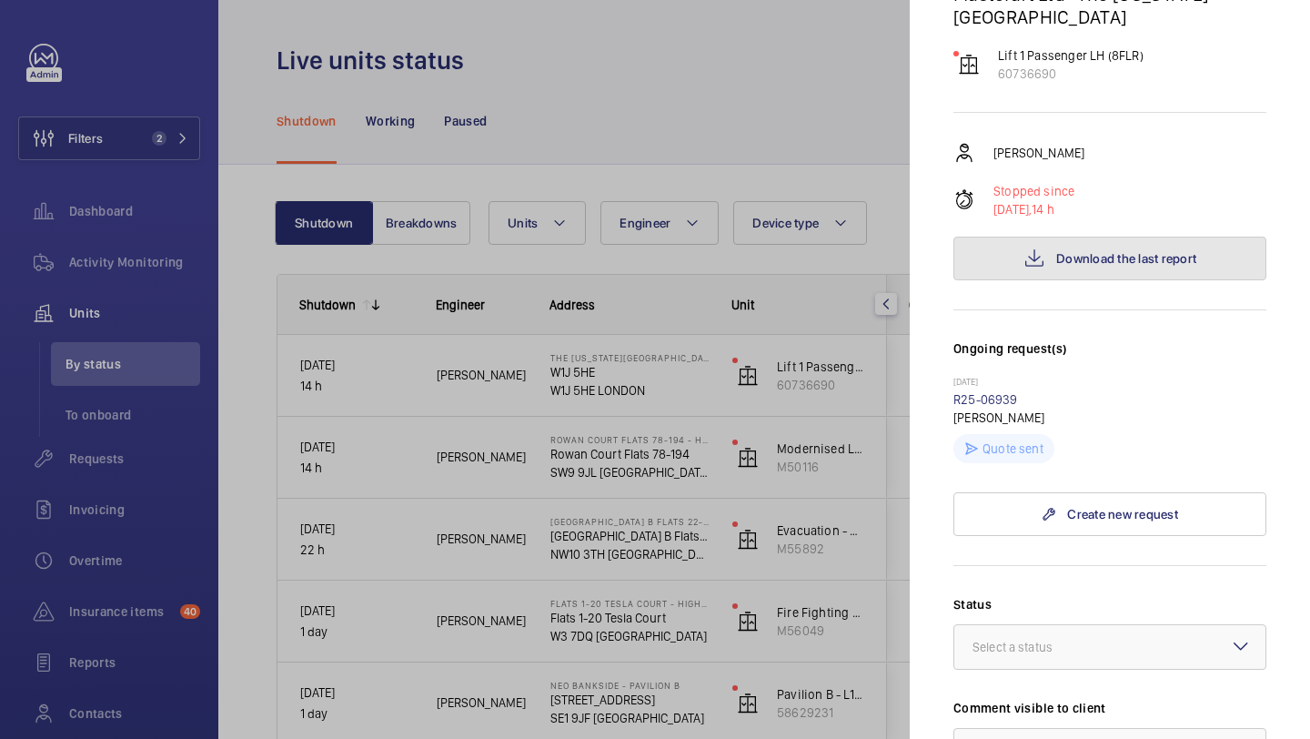
click at [1090, 237] on button "Download the last report" at bounding box center [1109, 259] width 313 height 44
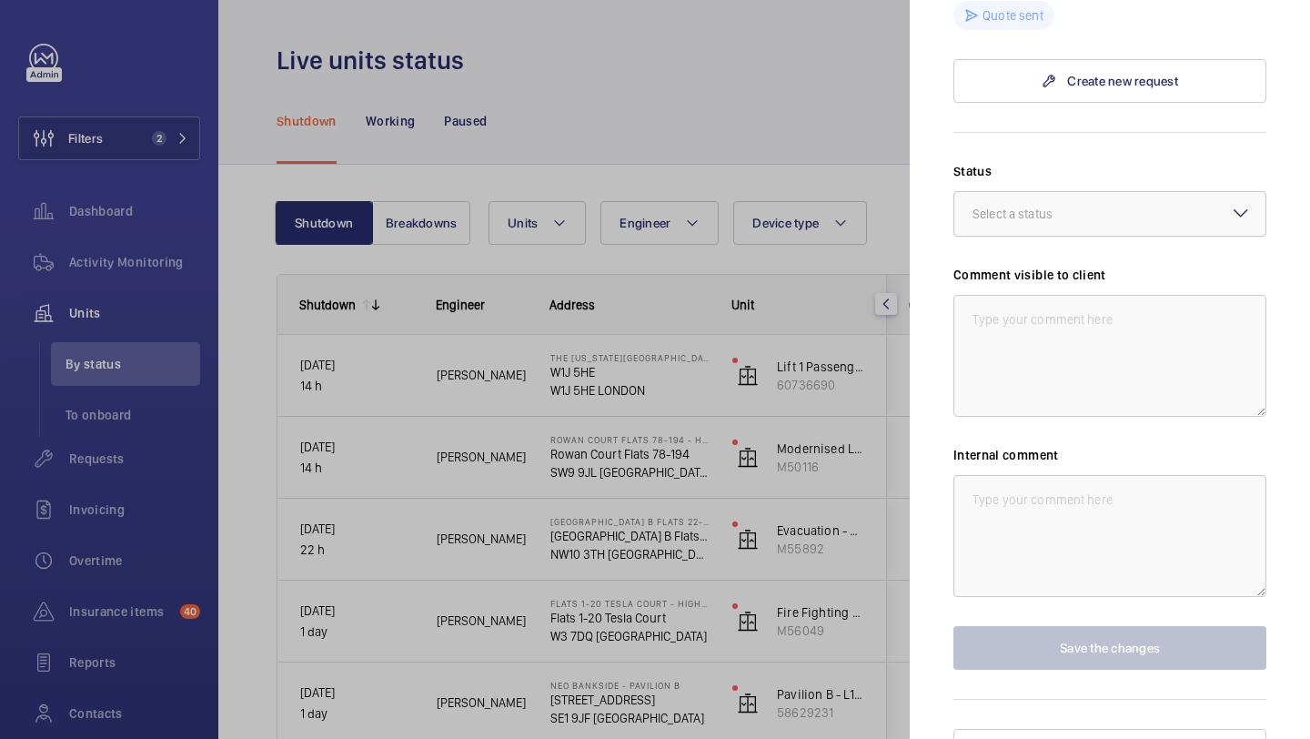
click at [1041, 205] on div "Select a status" at bounding box center [1035, 214] width 126 height 18
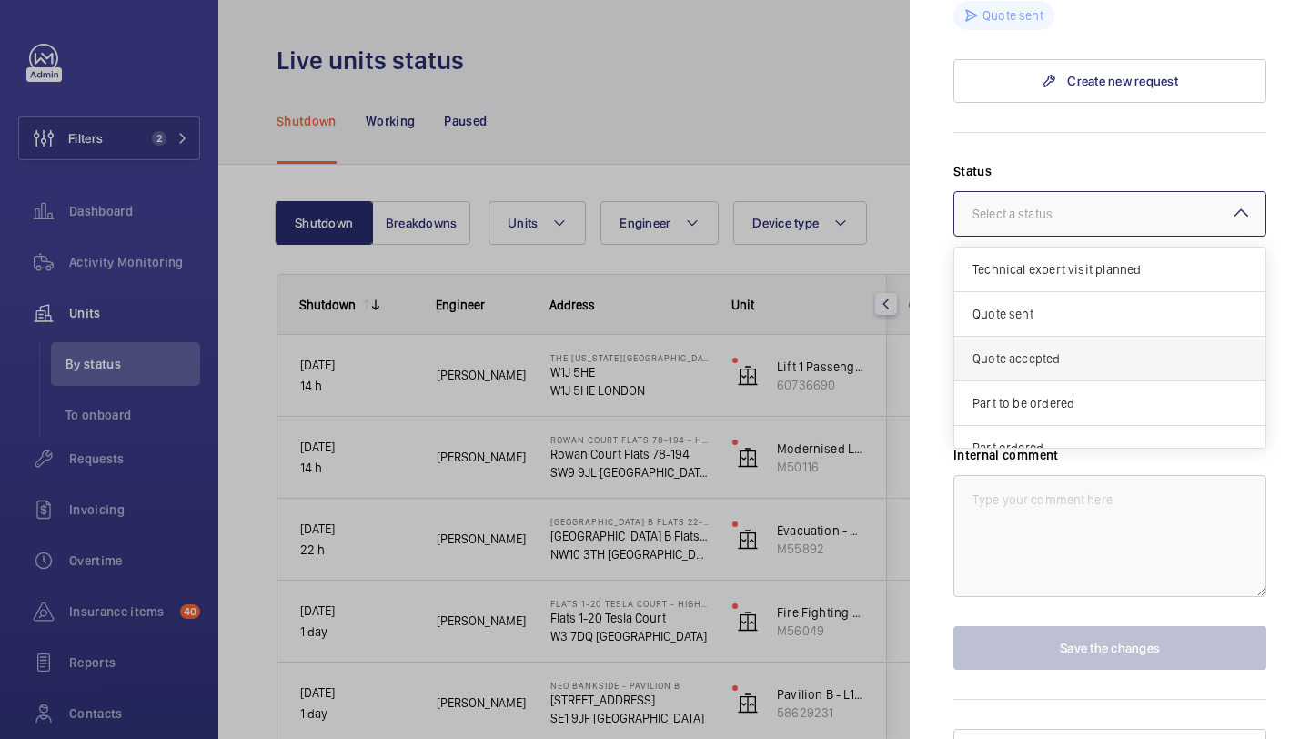
scroll to position [156, 0]
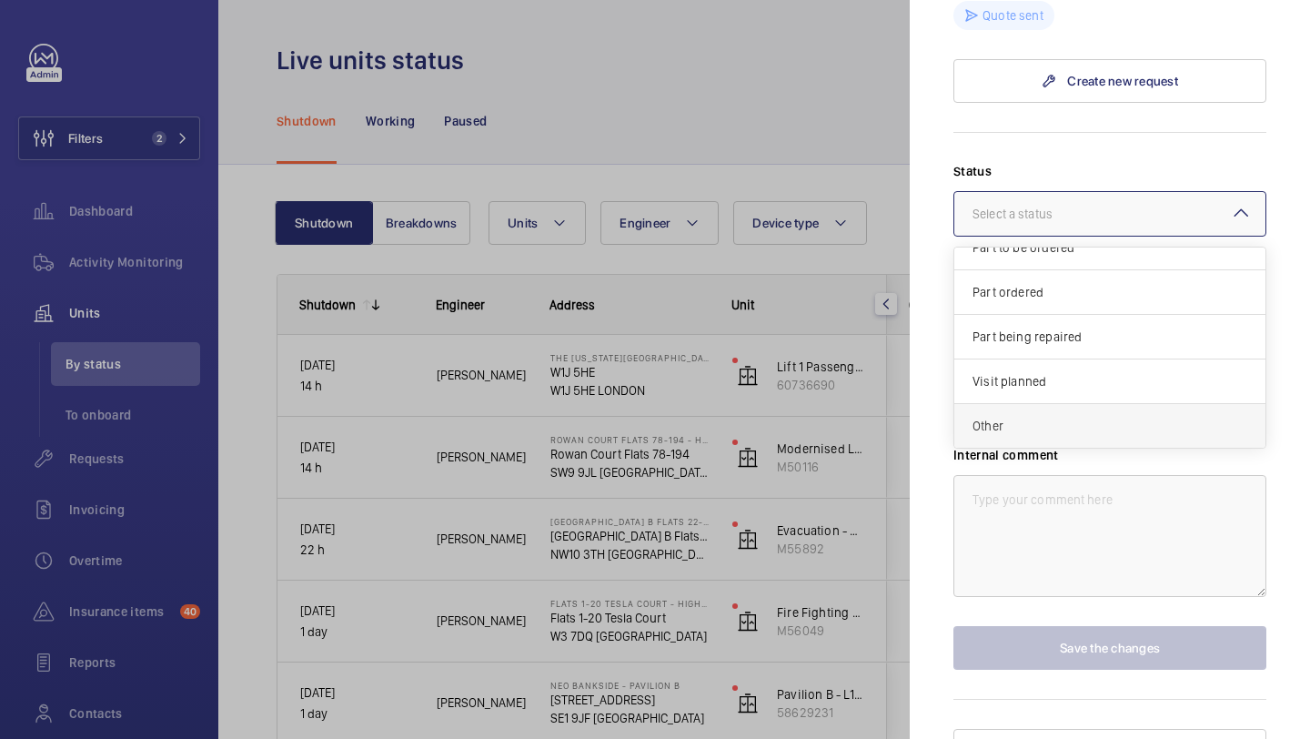
click at [1021, 404] on div "Other" at bounding box center [1109, 426] width 311 height 44
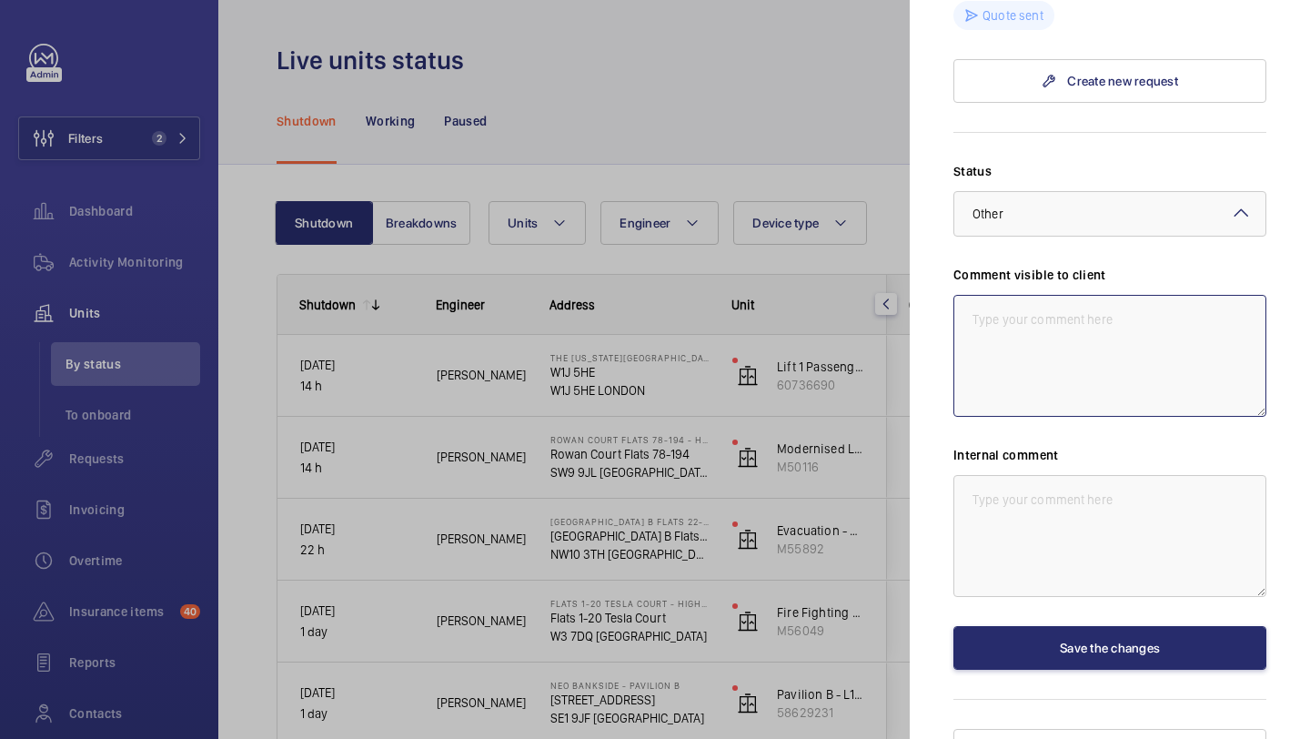
click at [1021, 381] on textarea at bounding box center [1109, 356] width 313 height 122
click at [1037, 295] on textarea "WM ACTION - Follow up required, ETA TBC." at bounding box center [1109, 356] width 313 height 122
drag, startPoint x: 1244, startPoint y: 290, endPoint x: 888, endPoint y: 289, distance: 355.7
click at [888, 289] on mat-sidenav-container "Filters 2 Dashboard Activity Monitoring Units By status To onboard Requests Inv…" at bounding box center [655, 369] width 1310 height 739
type textarea "WM ACTION 25.09 - Follow up required, ETA TBC."
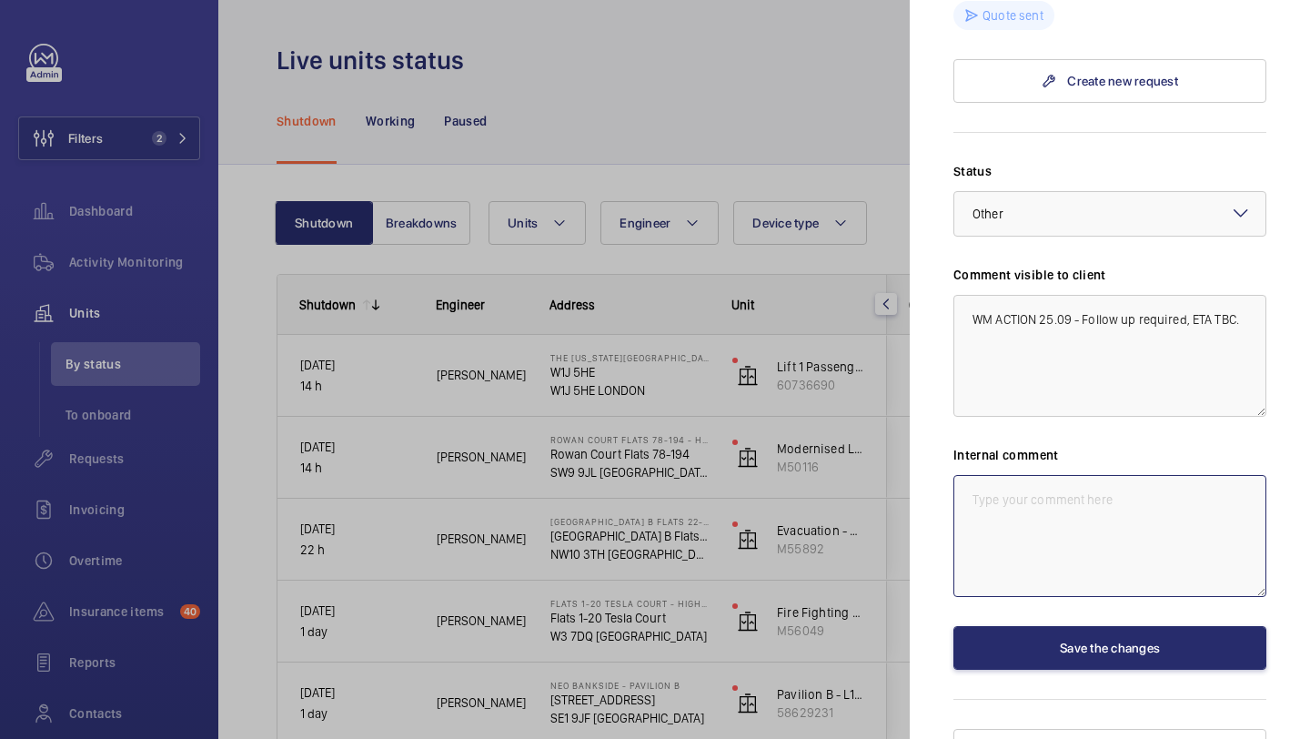
click at [1014, 475] on textarea at bounding box center [1109, 536] width 313 height 122
paste textarea "WM ACTION 25.09 - Follow up required, ETA TBC."
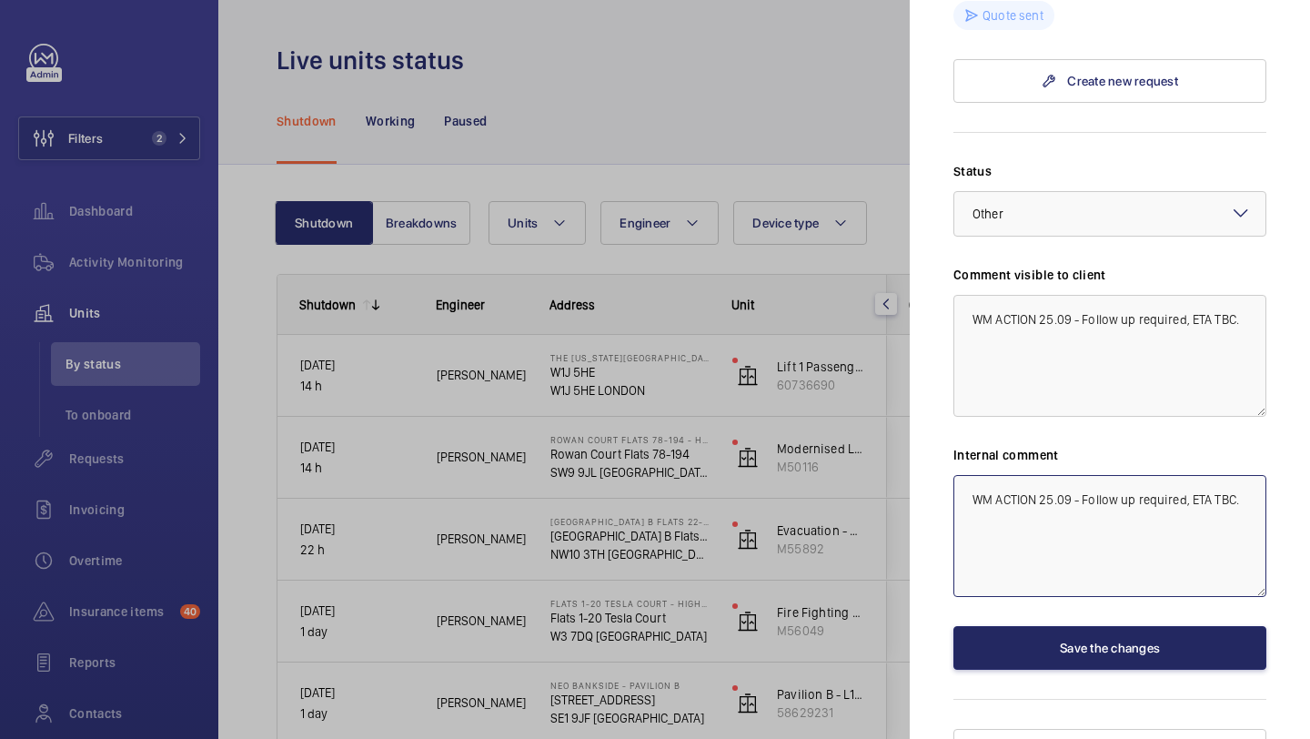
type textarea "WM ACTION 25.09 - Follow up required, ETA TBC."
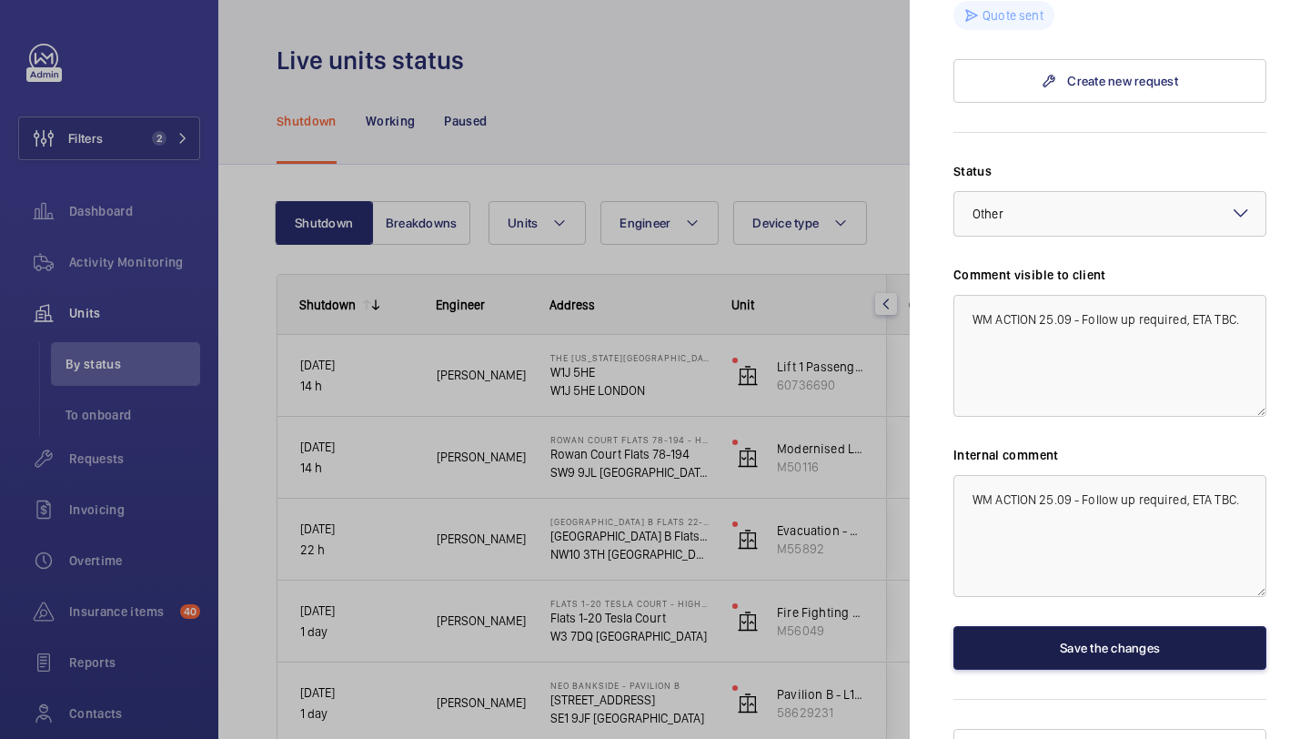
click at [1031, 626] on button "Save the changes" at bounding box center [1109, 648] width 313 height 44
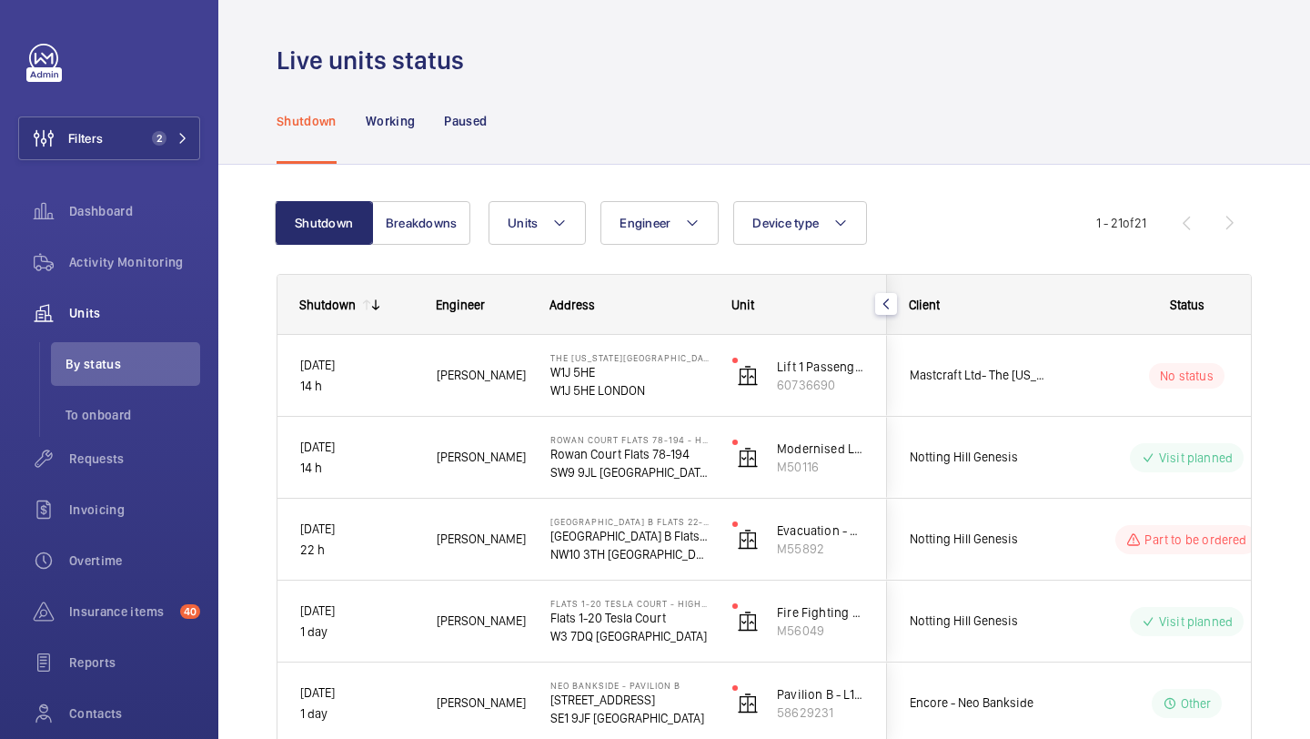
scroll to position [0, 0]
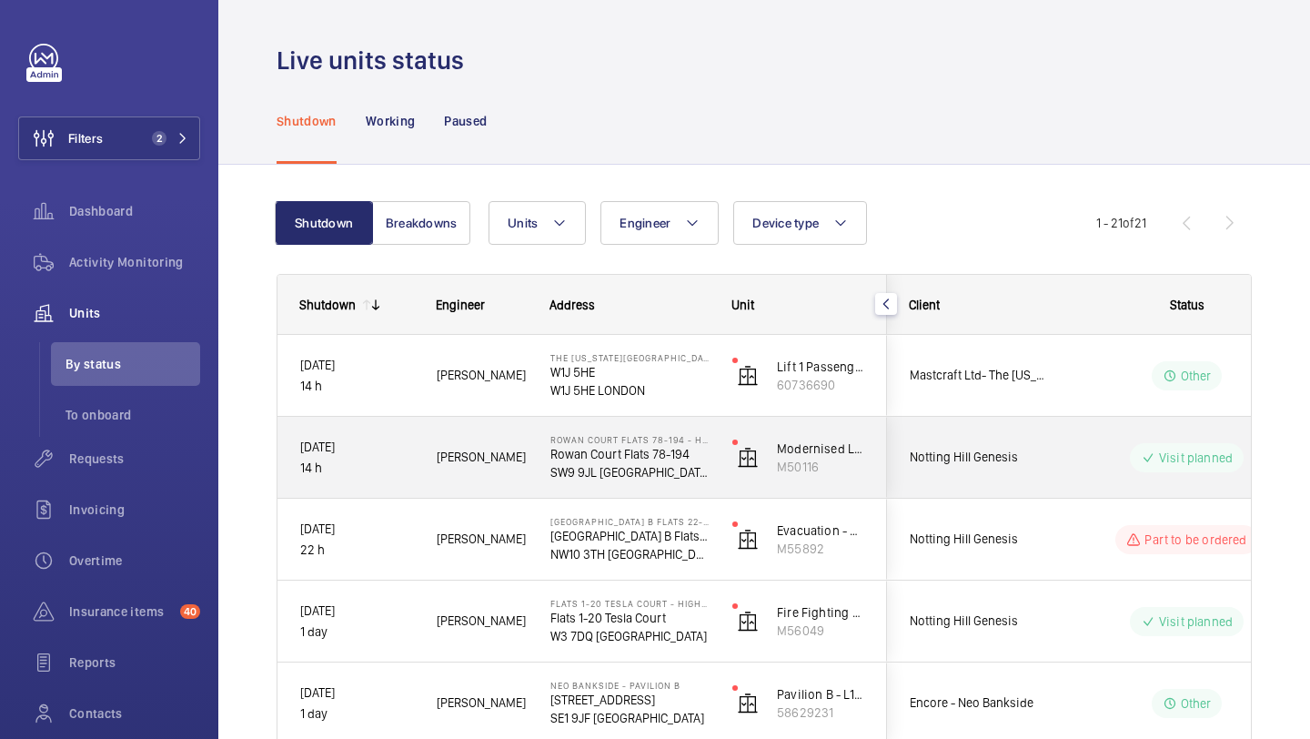
click at [1027, 490] on div "Notting Hill Genesis" at bounding box center [969, 457] width 164 height 81
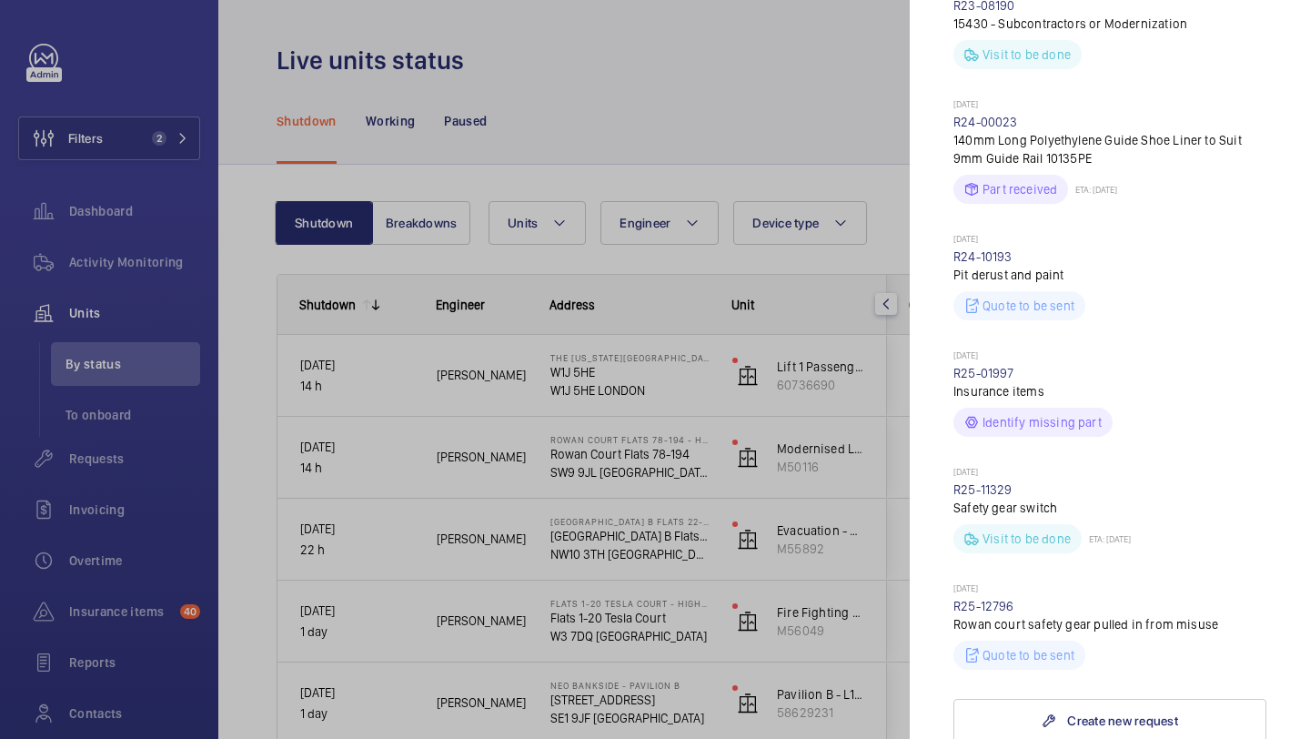
scroll to position [912, 0]
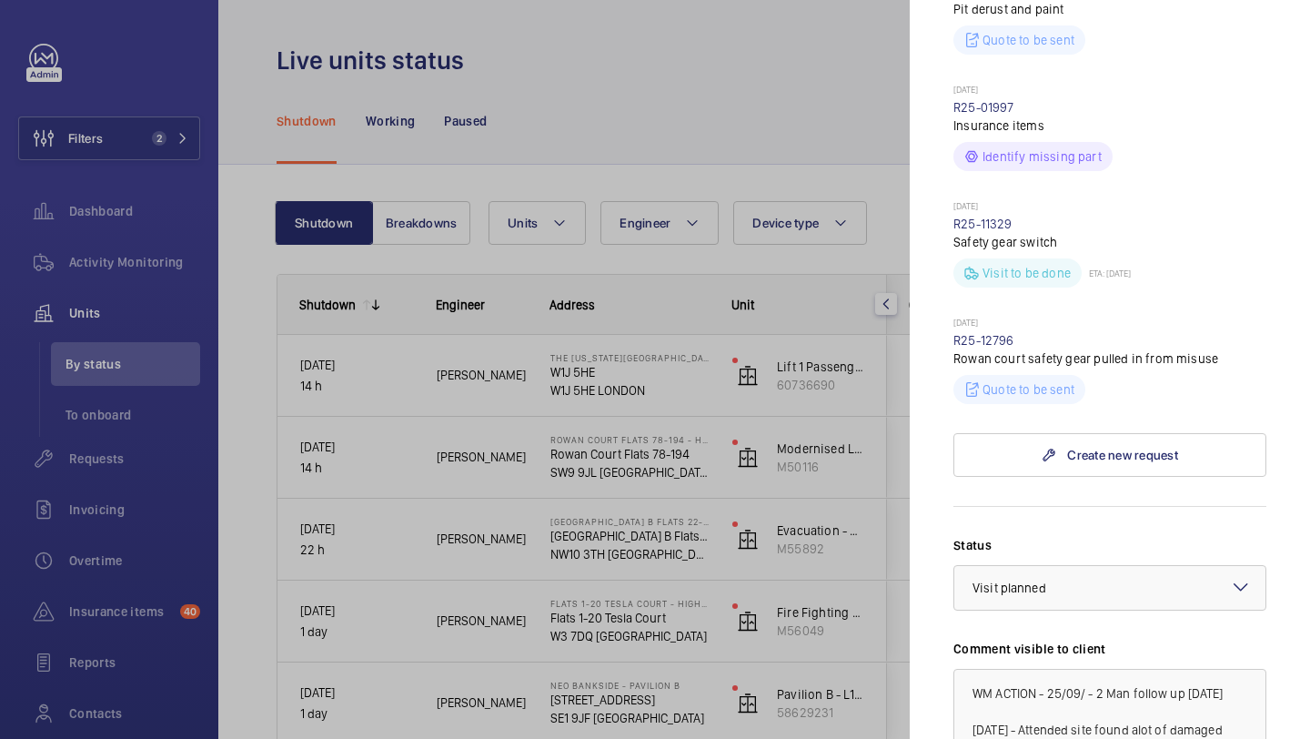
click at [836, 488] on div at bounding box center [655, 369] width 1310 height 739
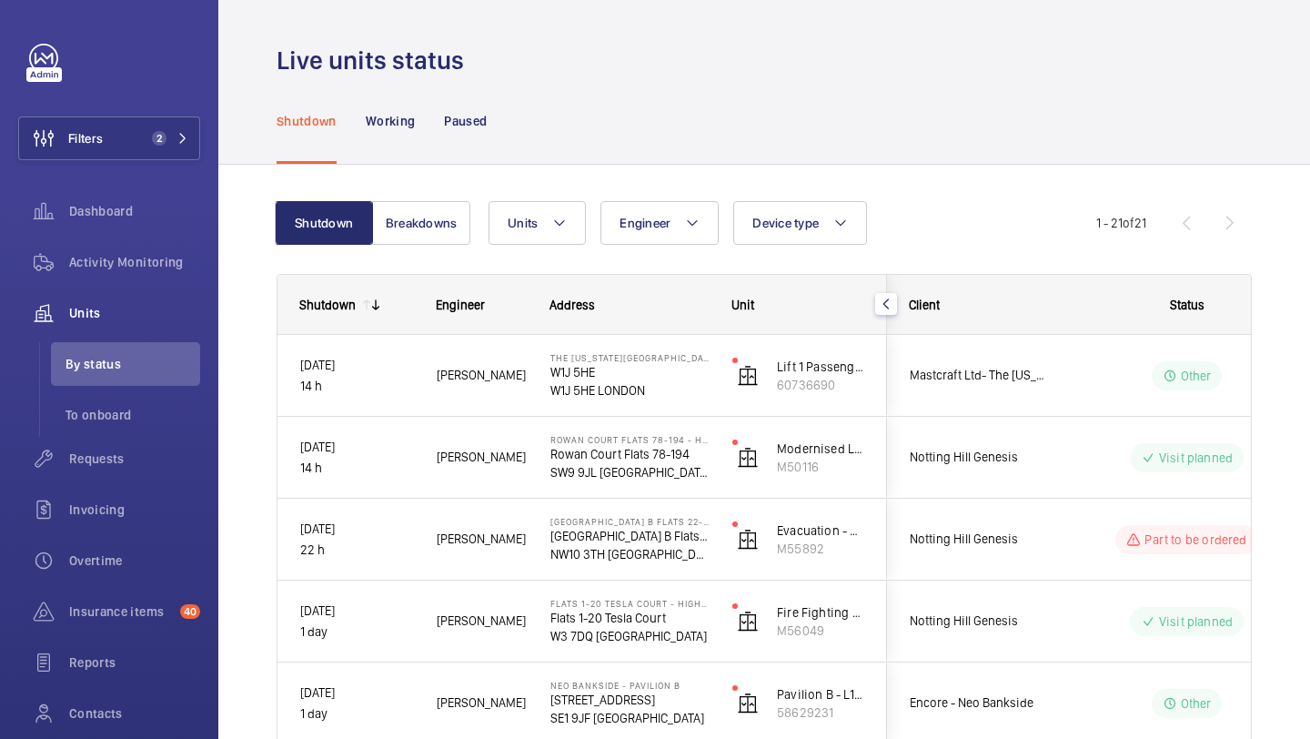
scroll to position [0, 0]
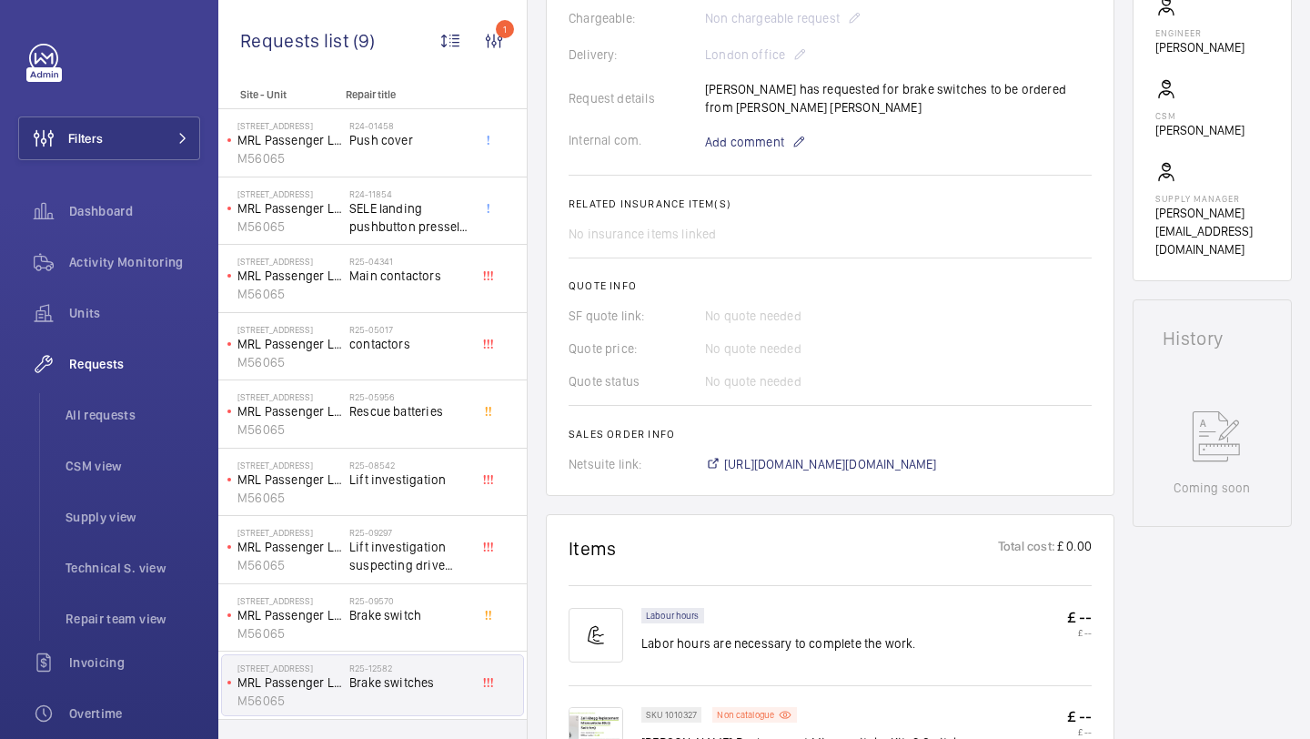
scroll to position [360, 0]
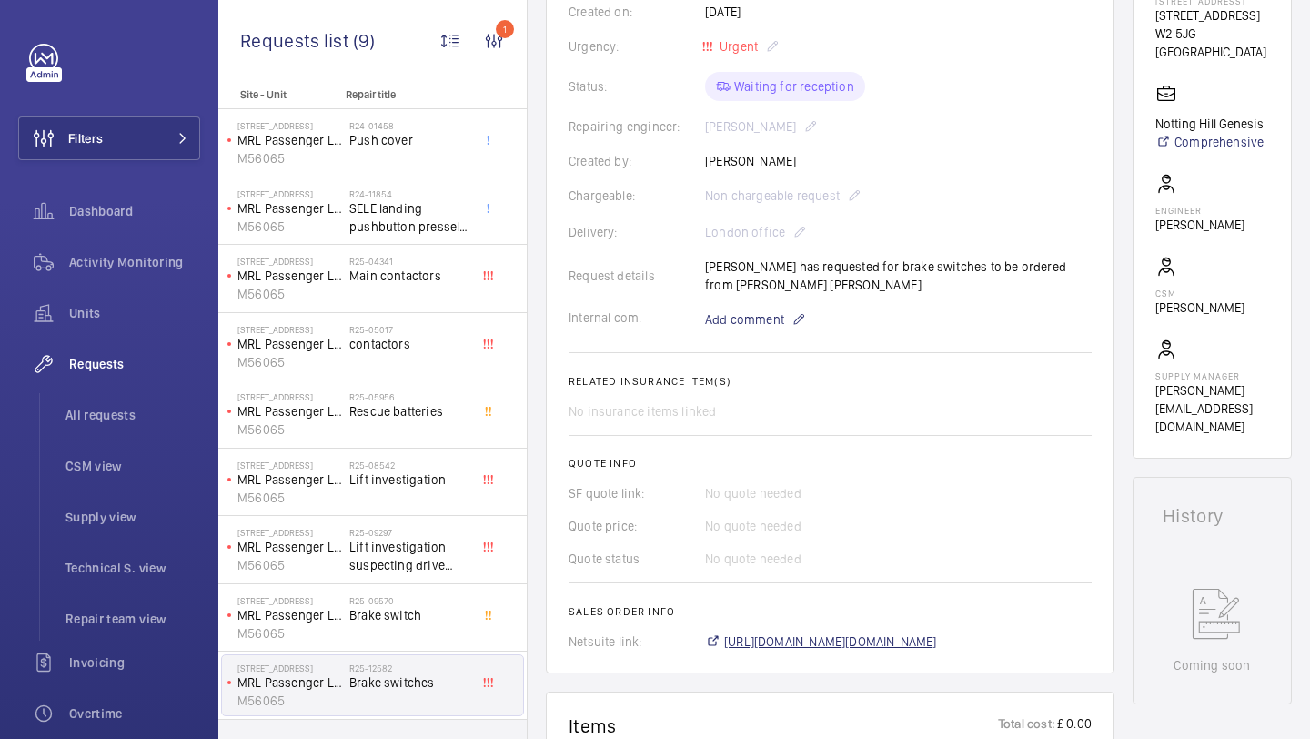
click at [838, 637] on span "[URL][DOMAIN_NAME][DOMAIN_NAME]" at bounding box center [830, 641] width 213 height 18
